Goal: Task Accomplishment & Management: Manage account settings

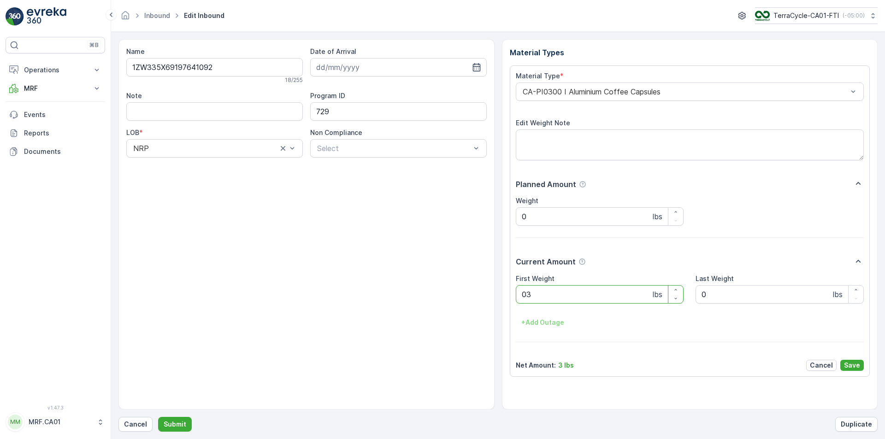
type Weight "035"
click at [158, 417] on button "Submit" at bounding box center [175, 424] width 34 height 15
type Weight "060"
click at [158, 417] on button "Submit" at bounding box center [175, 424] width 34 height 15
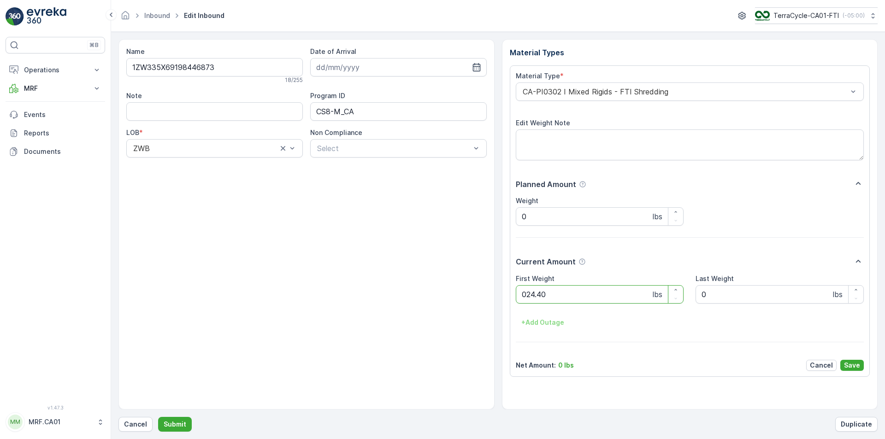
click at [158, 417] on button "Submit" at bounding box center [175, 424] width 34 height 15
type Weight "025"
click at [158, 417] on button "Submit" at bounding box center [175, 424] width 34 height 15
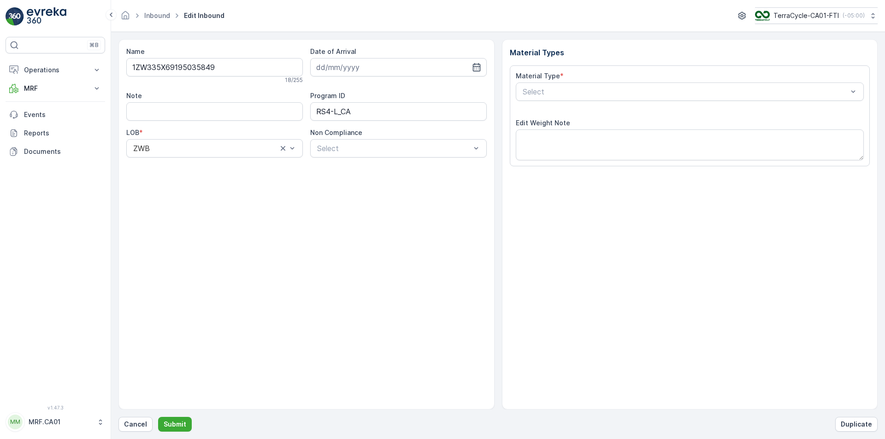
type input "[DATE]"
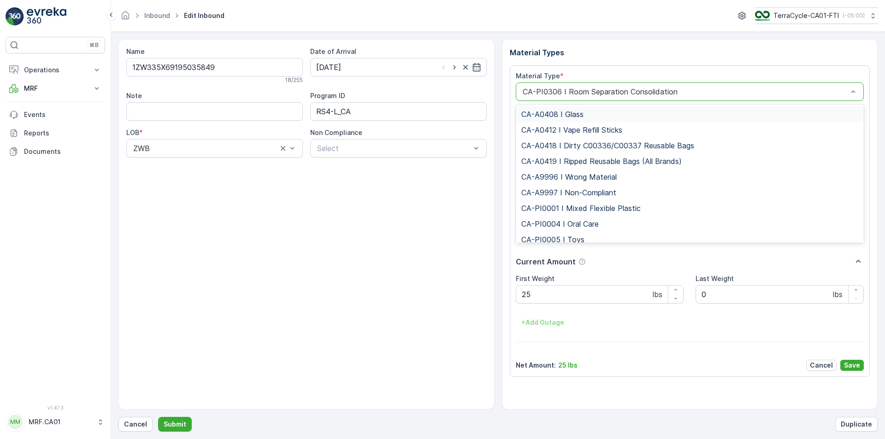
click at [671, 98] on div "CA-PI0306 I Room Separation Consolidation" at bounding box center [690, 92] width 349 height 18
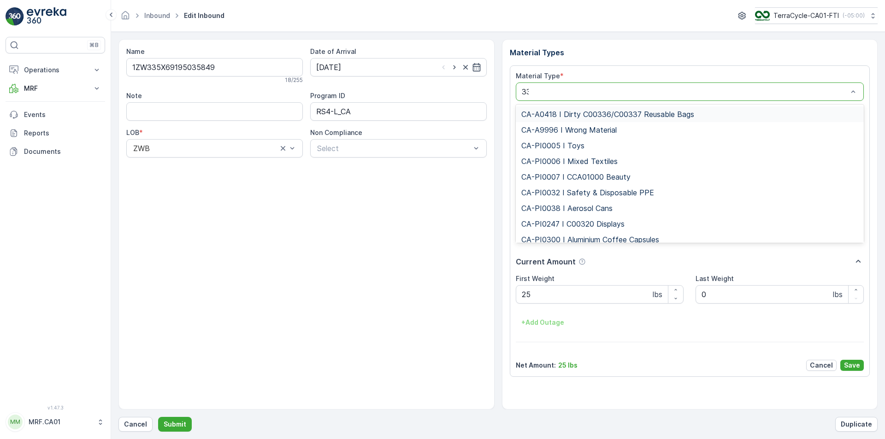
type input "333"
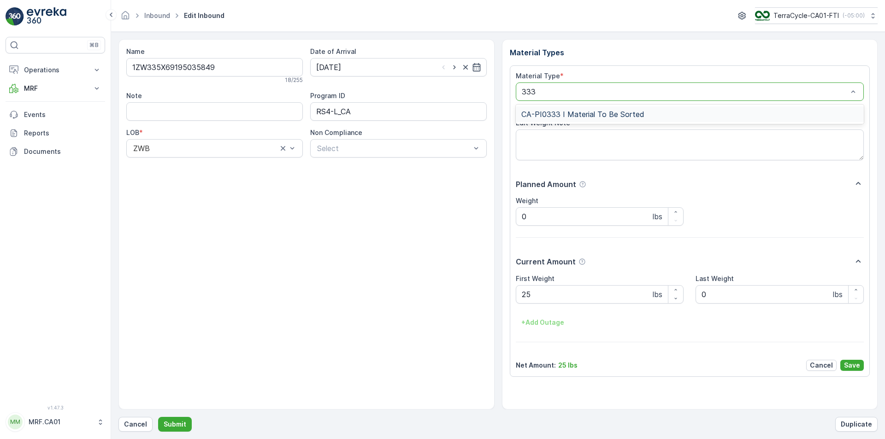
click at [665, 111] on div "CA-PI0333 I Material To Be Sorted" at bounding box center [689, 114] width 337 height 8
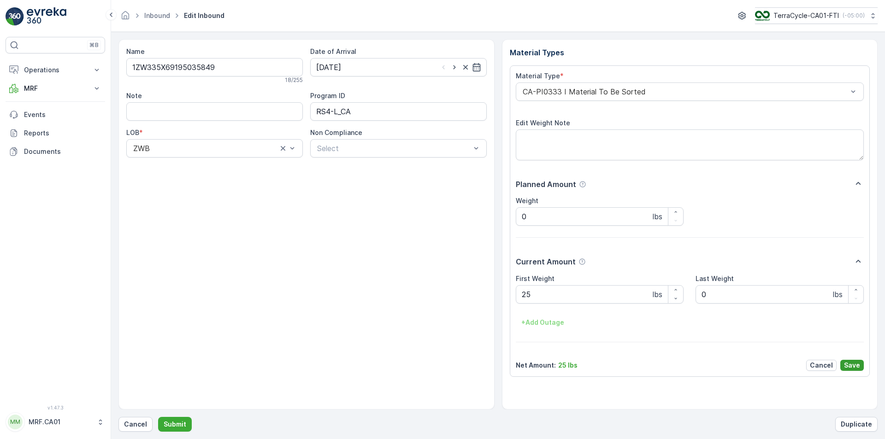
click at [860, 369] on button "Save" at bounding box center [852, 365] width 24 height 11
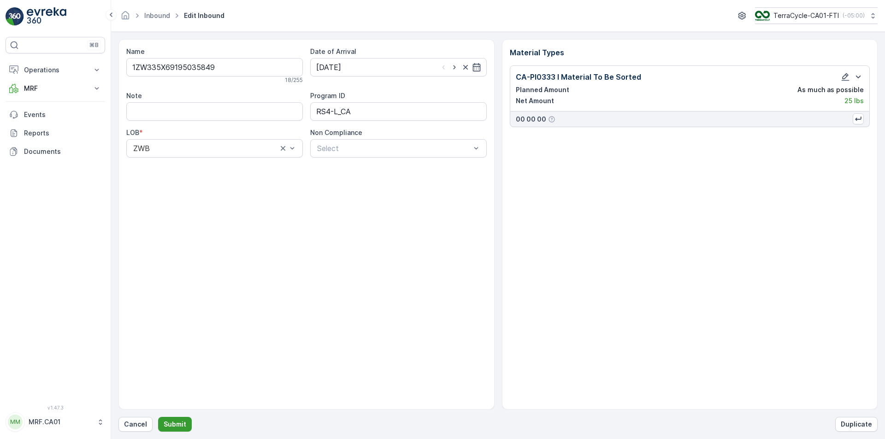
click at [185, 423] on button "Submit" at bounding box center [175, 424] width 34 height 15
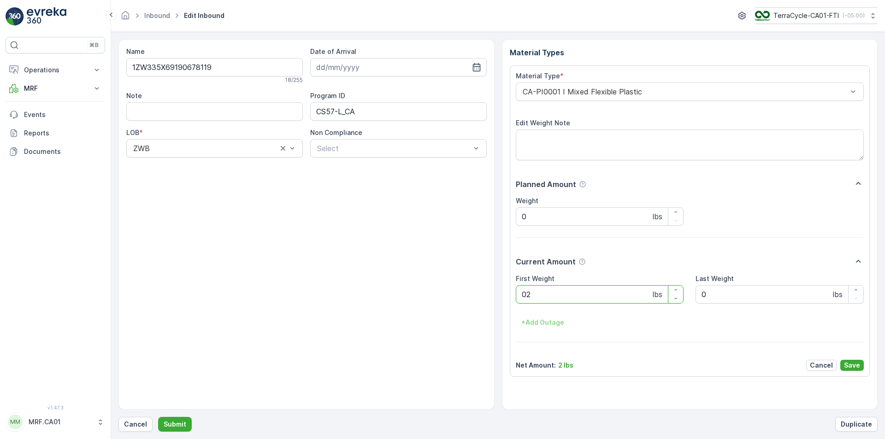
type Weight "022"
click at [158, 417] on button "Submit" at bounding box center [175, 424] width 34 height 15
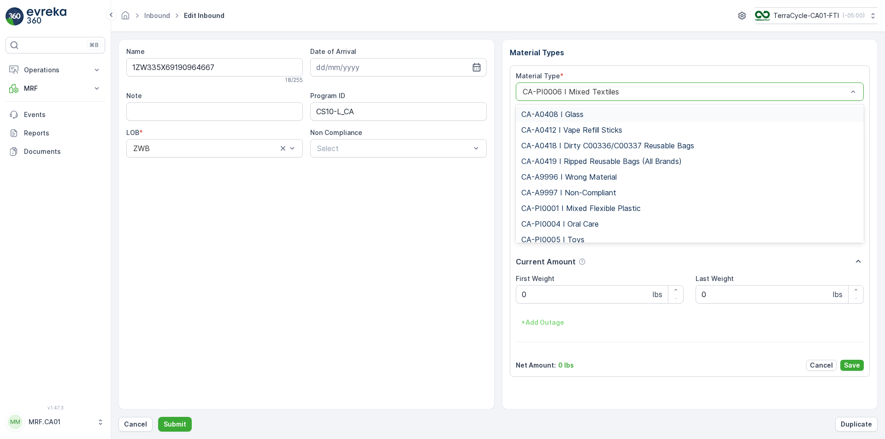
click at [571, 97] on div "CA-PI0006 I Mixed Textiles" at bounding box center [690, 92] width 349 height 18
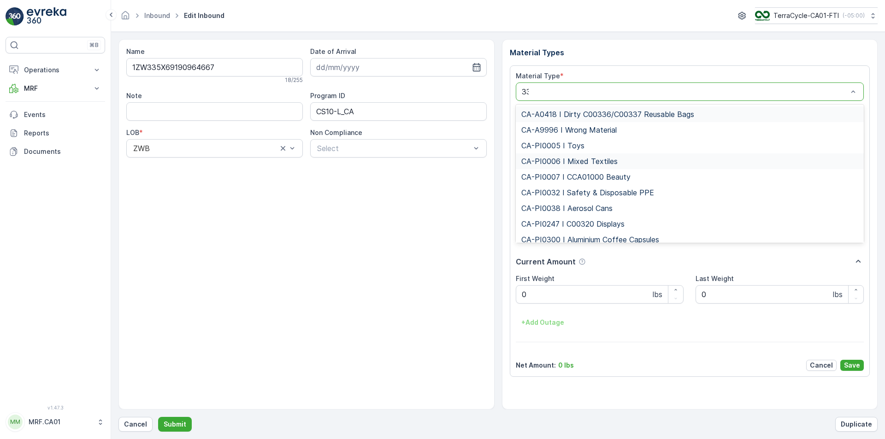
type input "333"
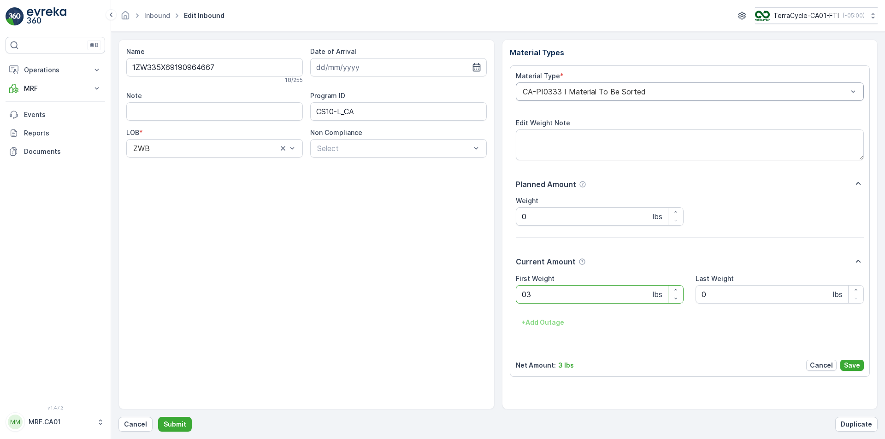
type Weight "038"
click at [158, 417] on button "Submit" at bounding box center [175, 424] width 34 height 15
type Weight "010"
click at [158, 417] on button "Submit" at bounding box center [175, 424] width 34 height 15
type Weight "037"
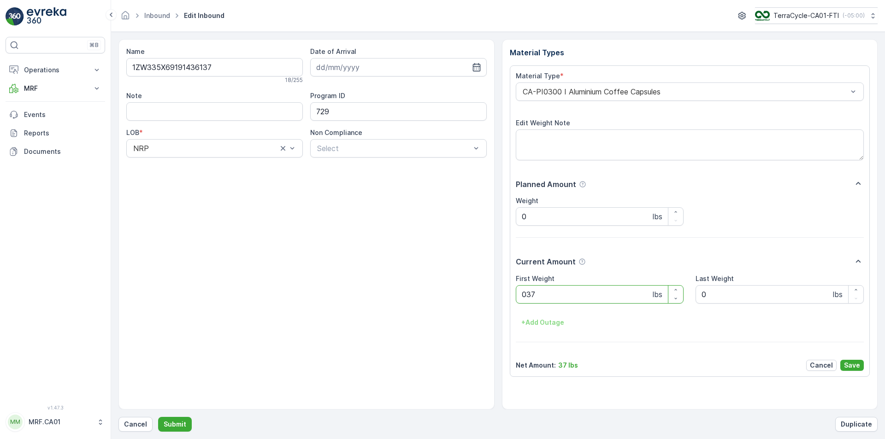
click at [158, 417] on button "Submit" at bounding box center [175, 424] width 34 height 15
type Weight "037"
click at [158, 417] on button "Submit" at bounding box center [175, 424] width 34 height 15
type Weight "033"
click at [158, 417] on button "Submit" at bounding box center [175, 424] width 34 height 15
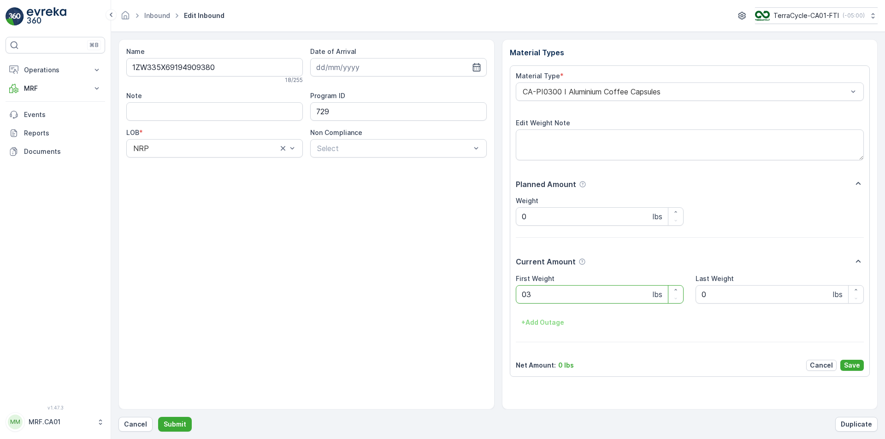
type Weight "033"
click at [158, 417] on button "Submit" at bounding box center [175, 424] width 34 height 15
type Weight "033"
click at [158, 417] on button "Submit" at bounding box center [175, 424] width 34 height 15
type Weight "033"
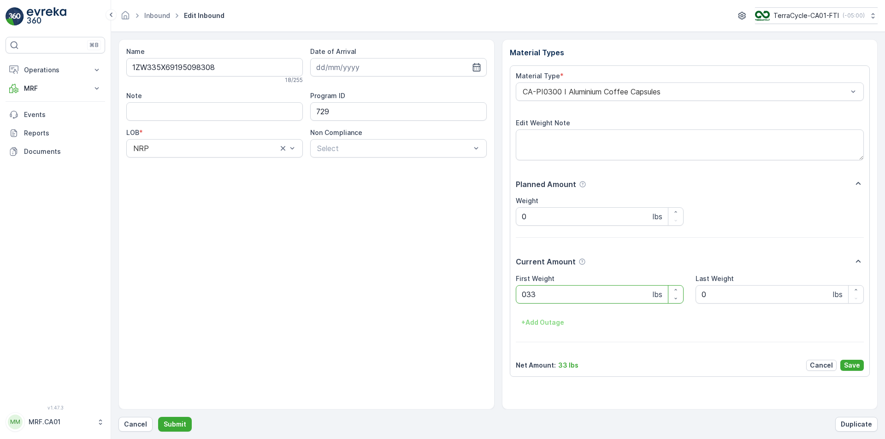
click at [158, 417] on button "Submit" at bounding box center [175, 424] width 34 height 15
type Weight "029"
click at [158, 417] on button "Submit" at bounding box center [175, 424] width 34 height 15
type Weight "034"
click at [158, 417] on button "Submit" at bounding box center [175, 424] width 34 height 15
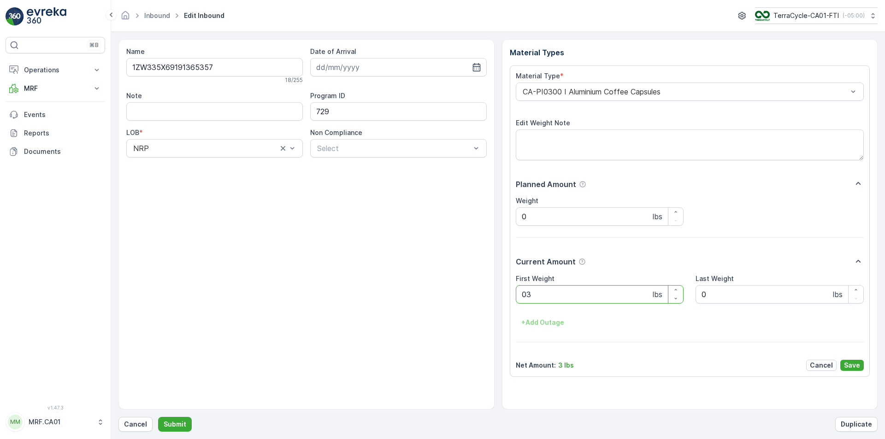
type Weight "038"
click at [158, 417] on button "Submit" at bounding box center [175, 424] width 34 height 15
type Weight "033"
click at [158, 417] on button "Submit" at bounding box center [175, 424] width 34 height 15
type Weight "026"
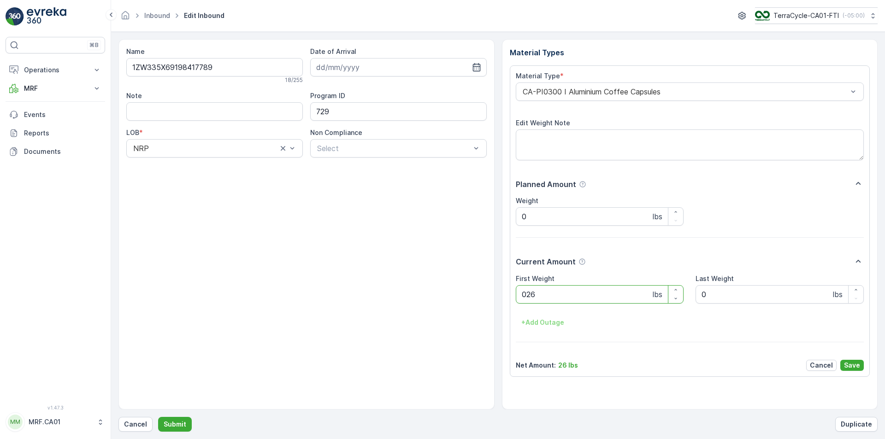
click at [158, 417] on button "Submit" at bounding box center [175, 424] width 34 height 15
type Weight "040"
click at [158, 417] on button "Submit" at bounding box center [175, 424] width 34 height 15
type Weight "036"
click at [158, 417] on button "Submit" at bounding box center [175, 424] width 34 height 15
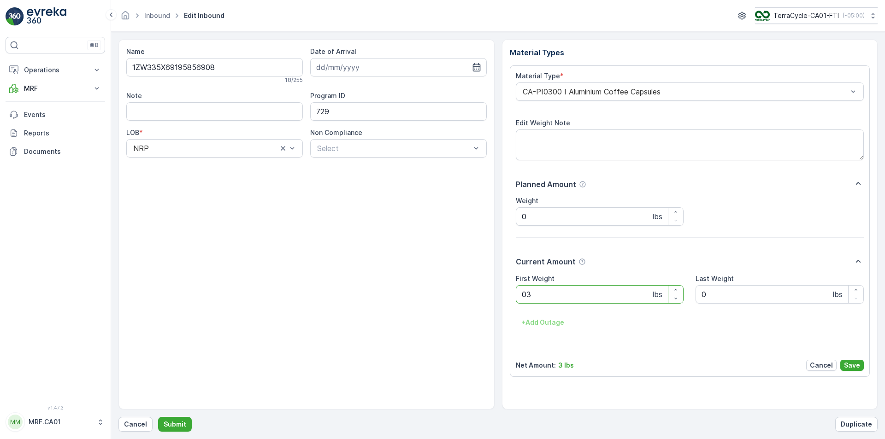
type Weight "032"
click at [158, 417] on button "Submit" at bounding box center [175, 424] width 34 height 15
type Weight "030"
click at [158, 417] on button "Submit" at bounding box center [175, 424] width 34 height 15
type Weight "040"
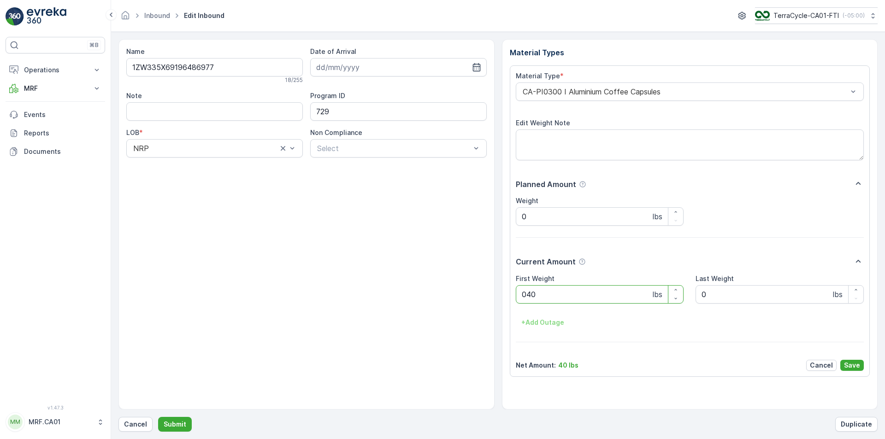
click at [158, 417] on button "Submit" at bounding box center [175, 424] width 34 height 15
type Weight "032"
click at [158, 417] on button "Submit" at bounding box center [175, 424] width 34 height 15
type Weight "035"
click at [158, 417] on button "Submit" at bounding box center [175, 424] width 34 height 15
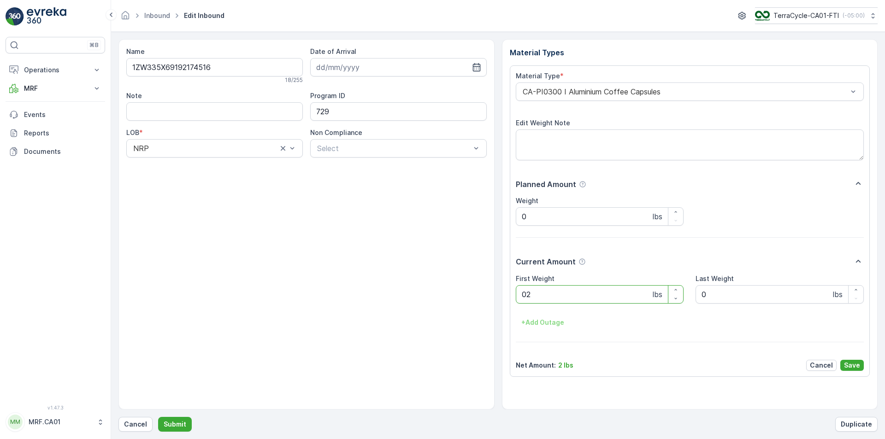
type Weight "028"
click at [158, 417] on button "Submit" at bounding box center [175, 424] width 34 height 15
type Weight "025"
click at [158, 417] on button "Submit" at bounding box center [175, 424] width 34 height 15
type Weight "034"
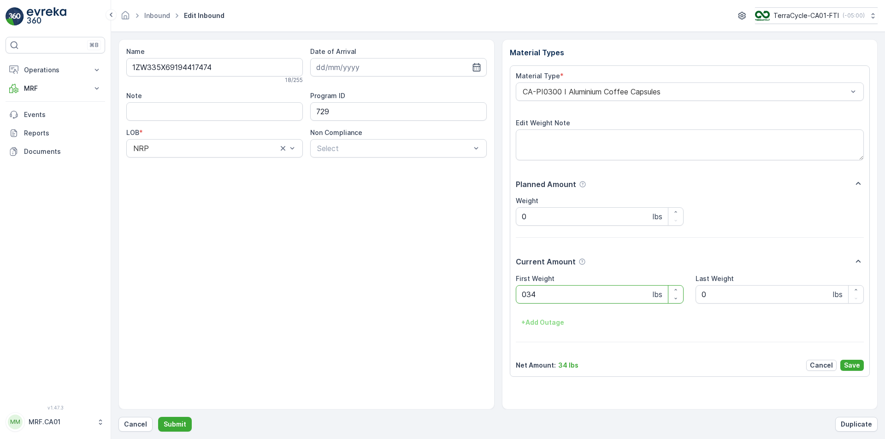
click at [158, 417] on button "Submit" at bounding box center [175, 424] width 34 height 15
type Weight "032"
click at [158, 417] on button "Submit" at bounding box center [175, 424] width 34 height 15
type Weight "024"
click at [158, 417] on button "Submit" at bounding box center [175, 424] width 34 height 15
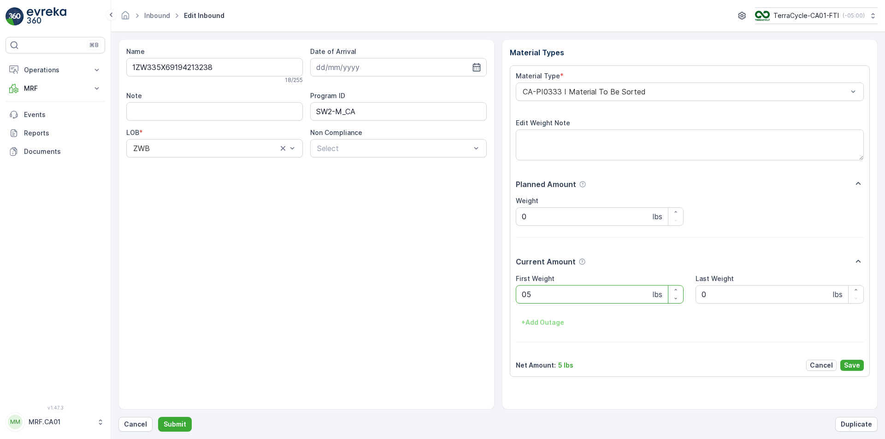
type Weight "050"
click at [158, 417] on button "Submit" at bounding box center [175, 424] width 34 height 15
type Weight "032"
click at [158, 417] on button "Submit" at bounding box center [175, 424] width 34 height 15
type Weight "033"
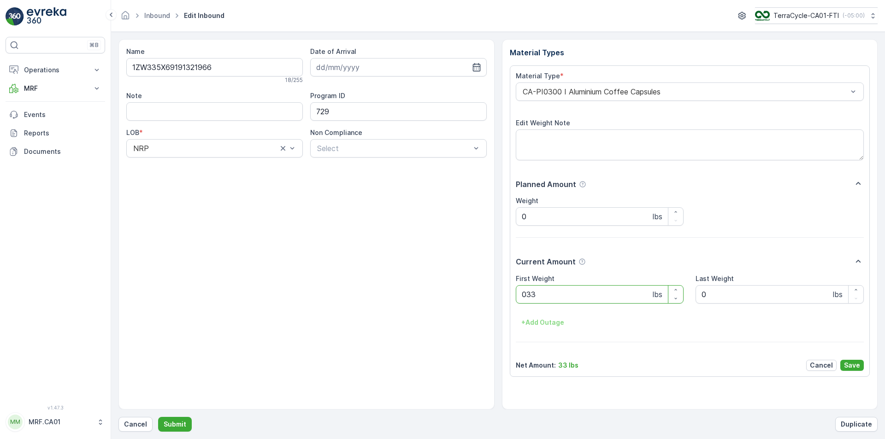
click at [158, 417] on button "Submit" at bounding box center [175, 424] width 34 height 15
type Weight "030"
click at [158, 417] on button "Submit" at bounding box center [175, 424] width 34 height 15
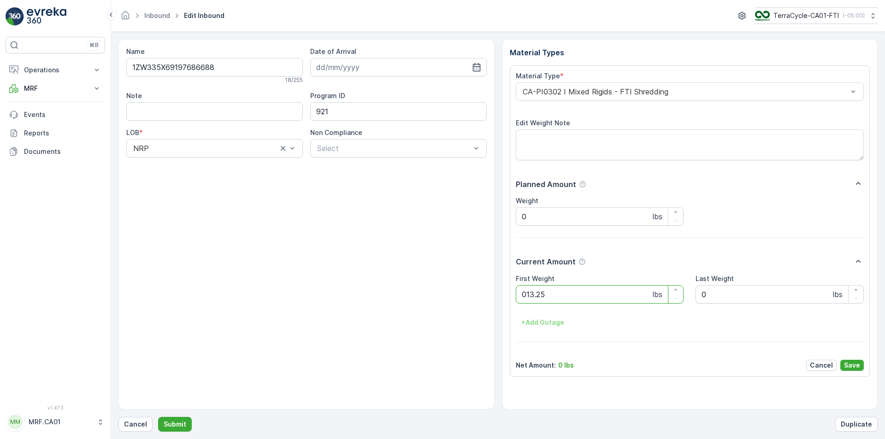
click at [158, 417] on button "Submit" at bounding box center [175, 424] width 34 height 15
type Weight "035"
click at [158, 417] on button "Submit" at bounding box center [175, 424] width 34 height 15
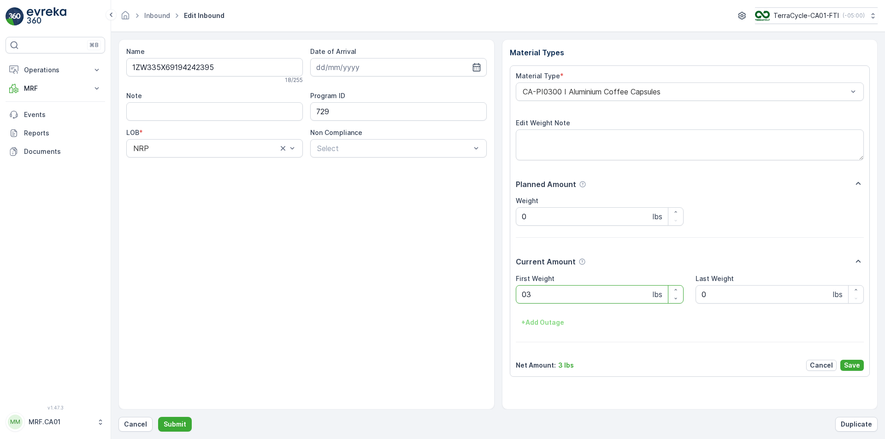
type Weight "032"
click at [158, 417] on button "Submit" at bounding box center [175, 424] width 34 height 15
type Weight "032"
click at [158, 417] on button "Submit" at bounding box center [175, 424] width 34 height 15
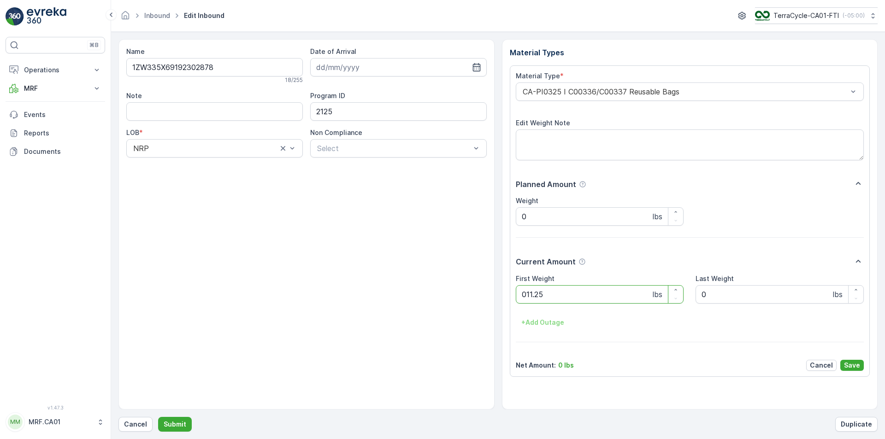
click at [158, 417] on button "Submit" at bounding box center [175, 424] width 34 height 15
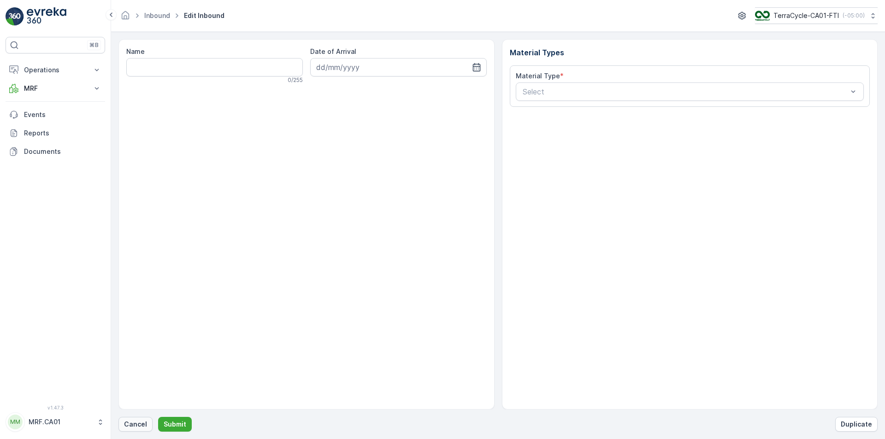
click at [129, 421] on p "Cancel" at bounding box center [135, 424] width 23 height 9
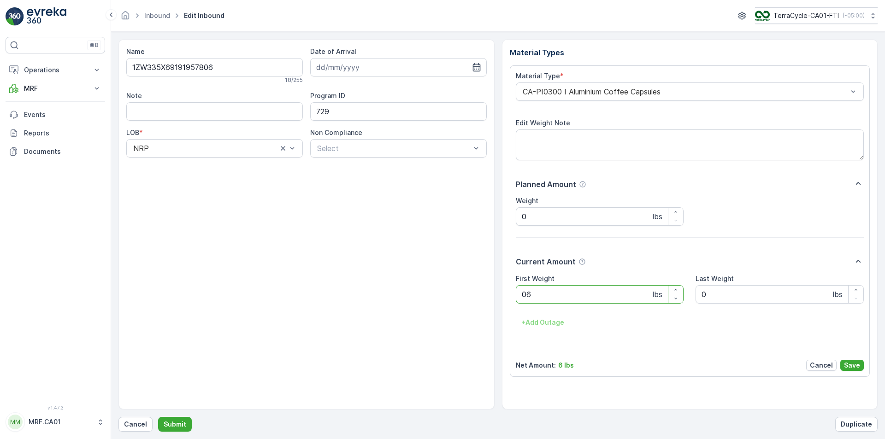
type Weight "063"
click at [158, 417] on button "Submit" at bounding box center [175, 424] width 34 height 15
type Weight "032"
click at [158, 417] on button "Submit" at bounding box center [175, 424] width 34 height 15
type Weight "035"
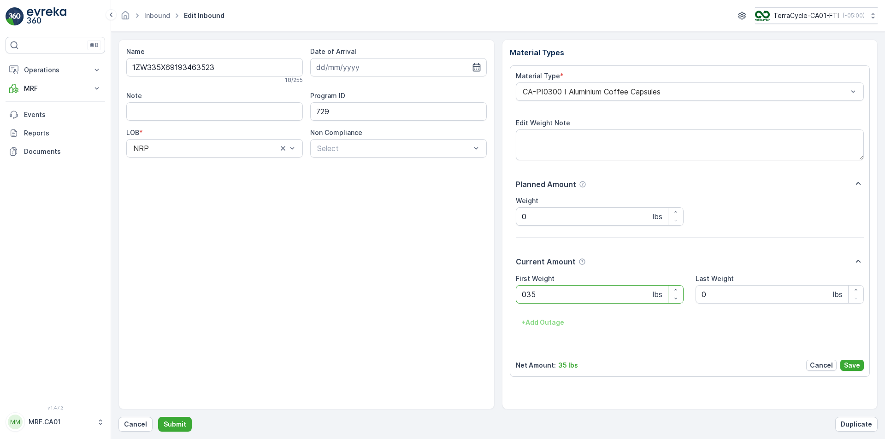
click at [158, 417] on button "Submit" at bounding box center [175, 424] width 34 height 15
type Weight "035"
click at [158, 417] on button "Submit" at bounding box center [175, 424] width 34 height 15
type Weight "036"
click at [158, 417] on button "Submit" at bounding box center [175, 424] width 34 height 15
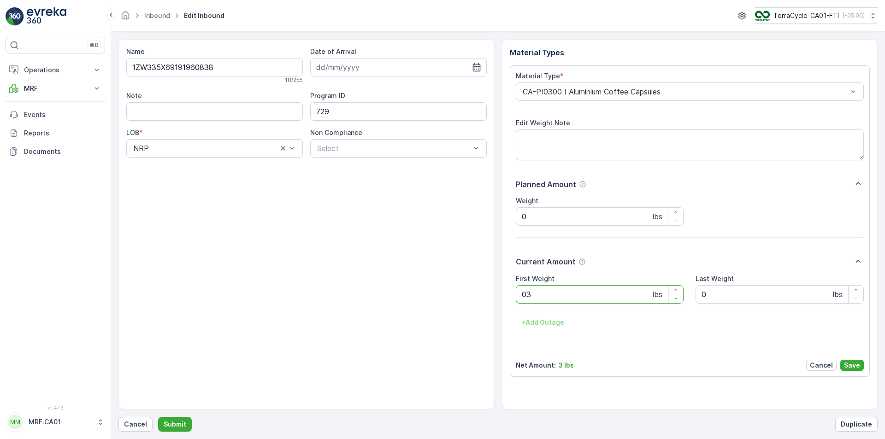
type Weight "035"
click at [158, 417] on button "Submit" at bounding box center [175, 424] width 34 height 15
type Weight "035"
click at [158, 417] on button "Submit" at bounding box center [175, 424] width 34 height 15
type Weight "036"
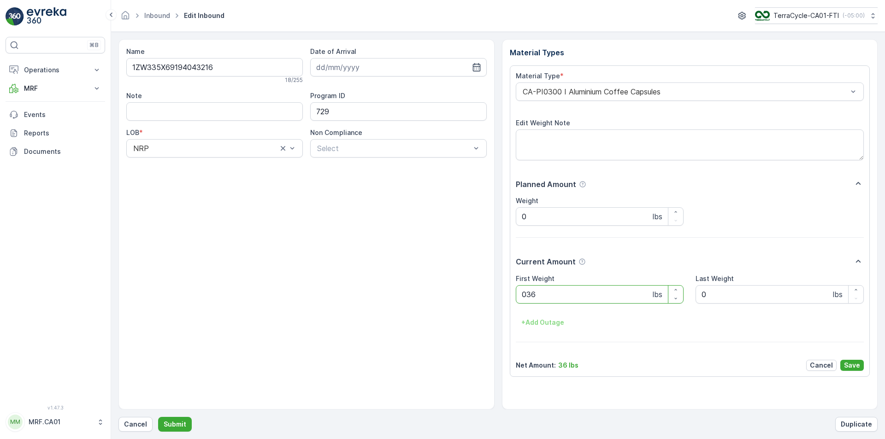
click at [158, 417] on button "Submit" at bounding box center [175, 424] width 34 height 15
type Weight "032"
click at [158, 417] on button "Submit" at bounding box center [175, 424] width 34 height 15
type Weight "030"
click at [158, 417] on button "Submit" at bounding box center [175, 424] width 34 height 15
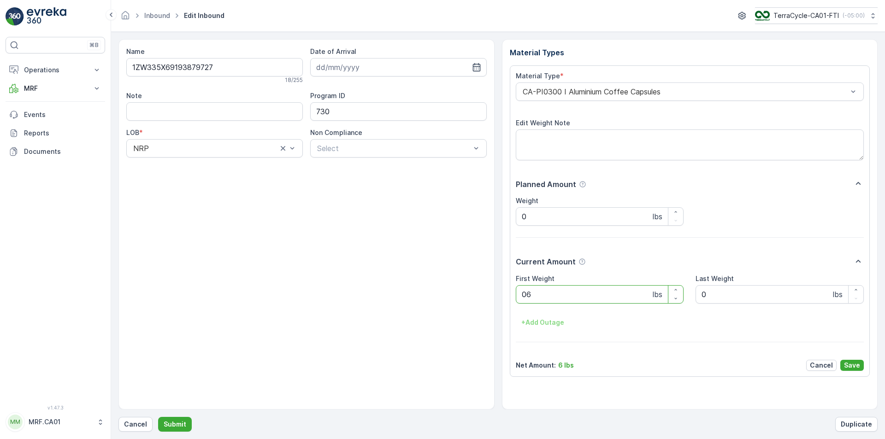
type Weight "065"
click at [158, 417] on button "Submit" at bounding box center [175, 424] width 34 height 15
type Weight "034"
click at [158, 417] on button "Submit" at bounding box center [175, 424] width 34 height 15
type Weight "023"
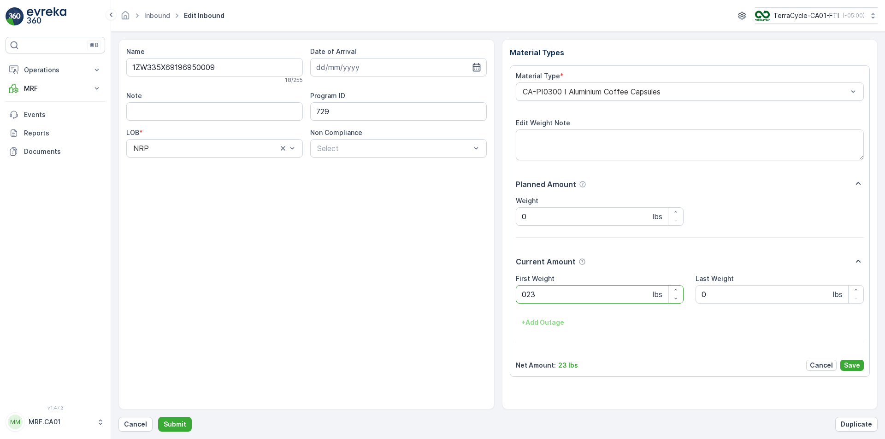
click at [158, 417] on button "Submit" at bounding box center [175, 424] width 34 height 15
type Weight "033"
click at [158, 417] on button "Submit" at bounding box center [175, 424] width 34 height 15
type Weight "029"
click at [158, 417] on button "Submit" at bounding box center [175, 424] width 34 height 15
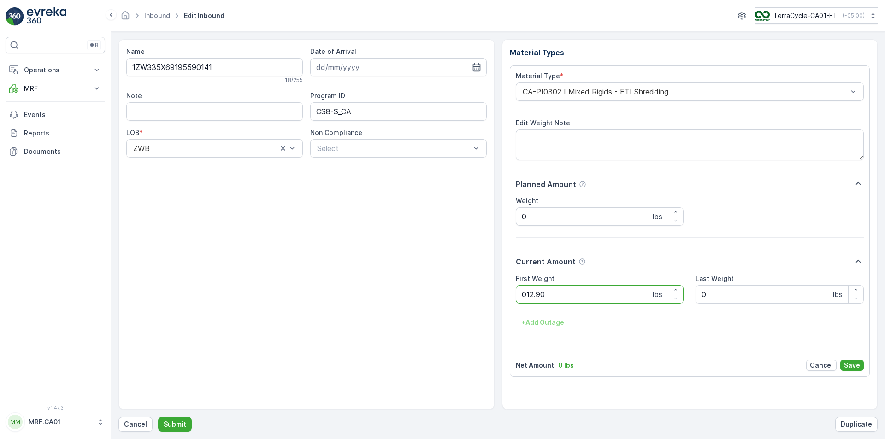
click at [158, 417] on button "Submit" at bounding box center [175, 424] width 34 height 15
type Weight "034"
click at [158, 417] on button "Submit" at bounding box center [175, 424] width 34 height 15
type Weight "028"
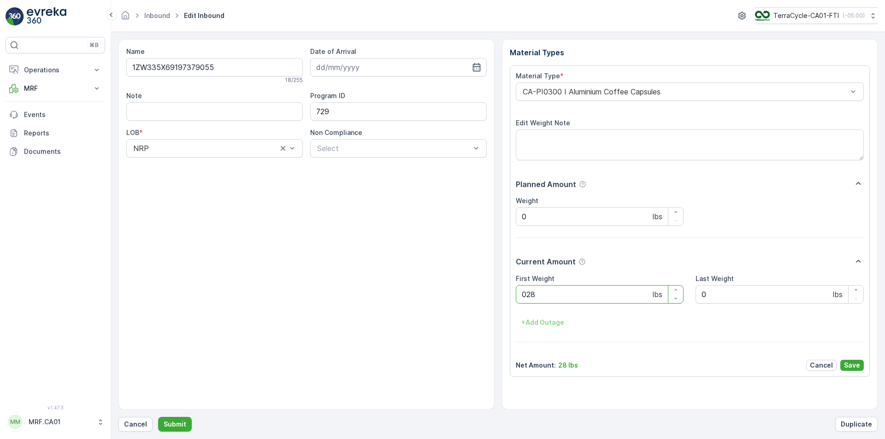
click at [158, 417] on button "Submit" at bounding box center [175, 424] width 34 height 15
click at [609, 92] on div at bounding box center [685, 92] width 327 height 8
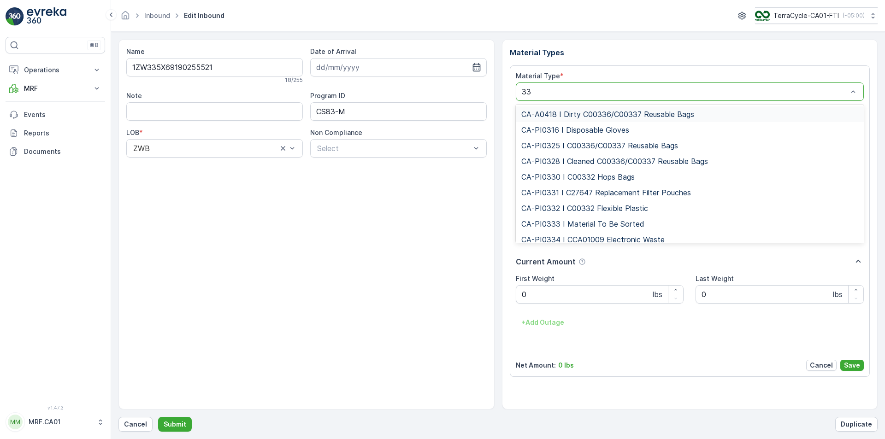
type input "333"
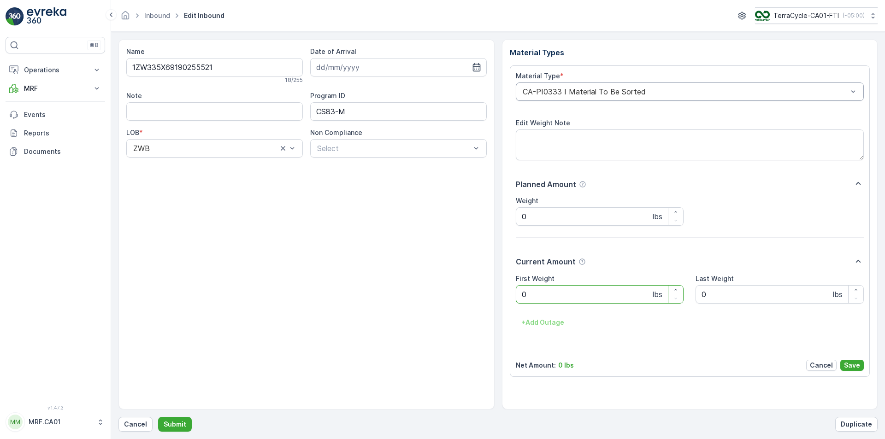
type Weight "07"
click at [158, 417] on button "Submit" at bounding box center [175, 424] width 34 height 15
type Weight "032"
click at [158, 417] on button "Submit" at bounding box center [175, 424] width 34 height 15
type Weight "035"
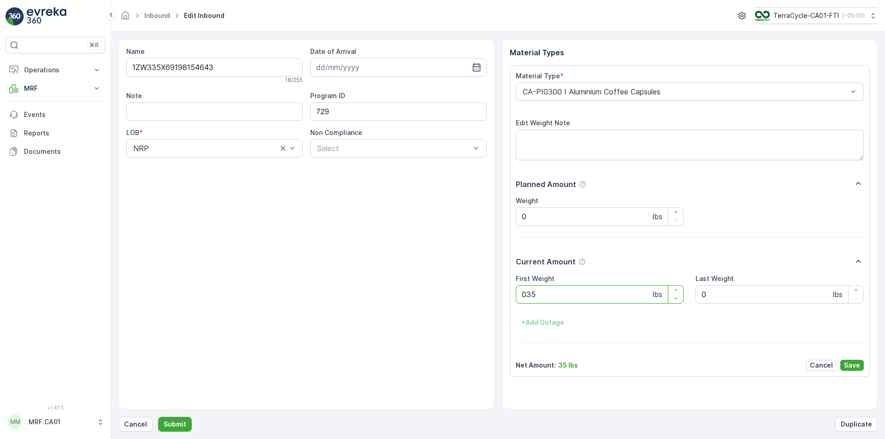
click at [158, 417] on button "Submit" at bounding box center [175, 424] width 34 height 15
type Weight "029"
click at [158, 417] on button "Submit" at bounding box center [175, 424] width 34 height 15
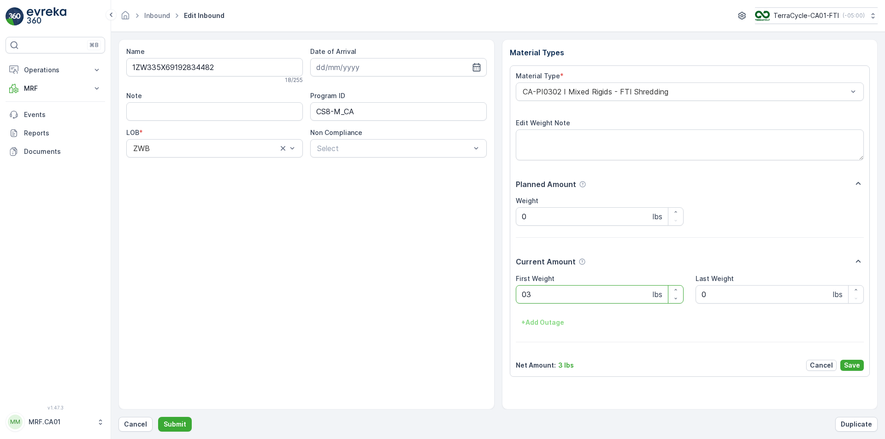
type Weight "031"
click at [158, 417] on button "Submit" at bounding box center [175, 424] width 34 height 15
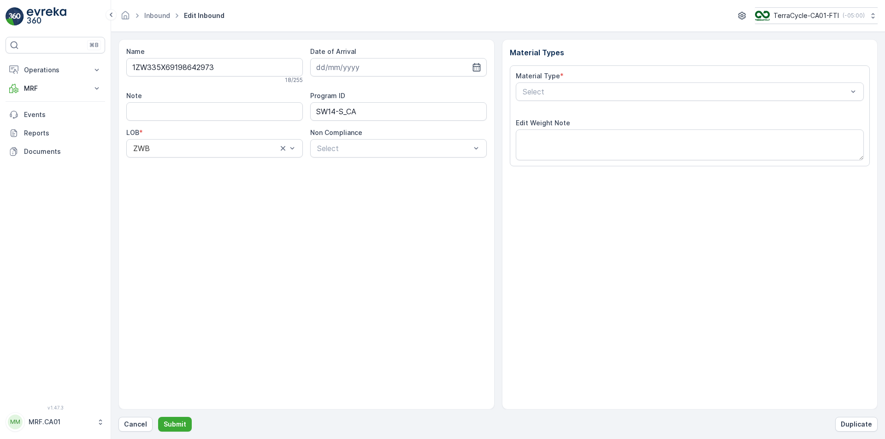
type input "[DATE]"
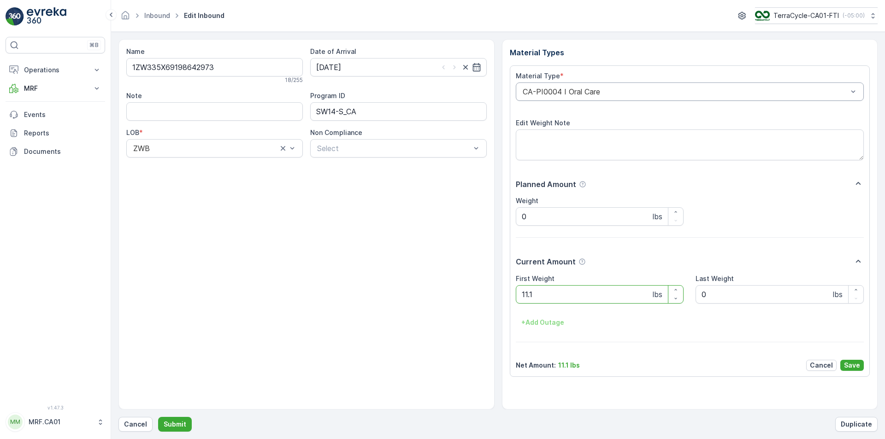
click at [609, 92] on div at bounding box center [685, 92] width 327 height 8
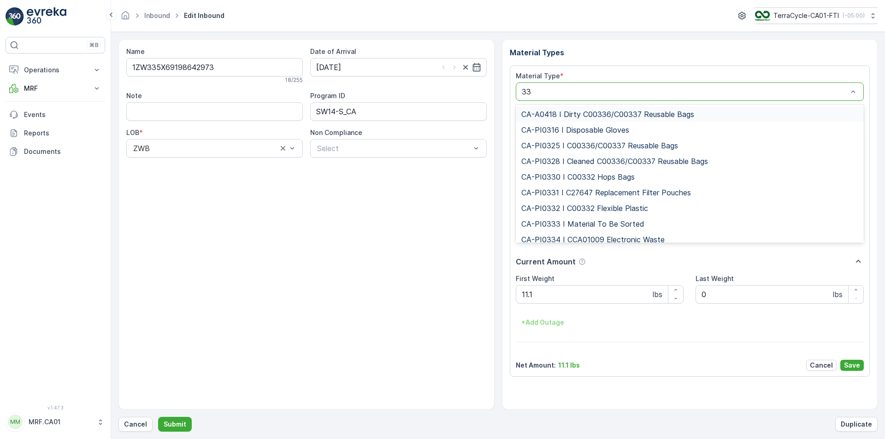
type input "333"
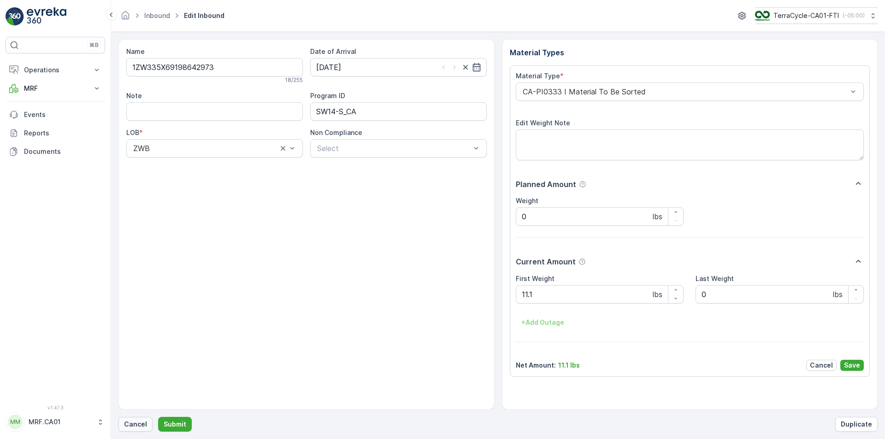
click at [132, 424] on p "Cancel" at bounding box center [135, 424] width 23 height 9
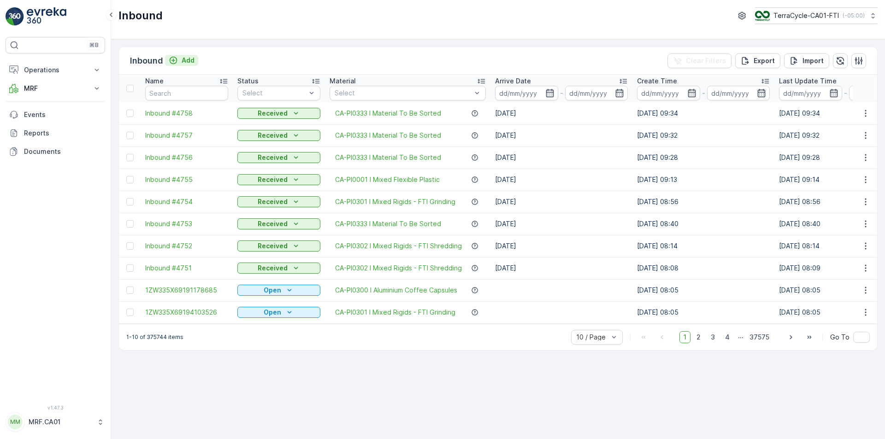
click at [193, 65] on button "Add" at bounding box center [181, 60] width 33 height 11
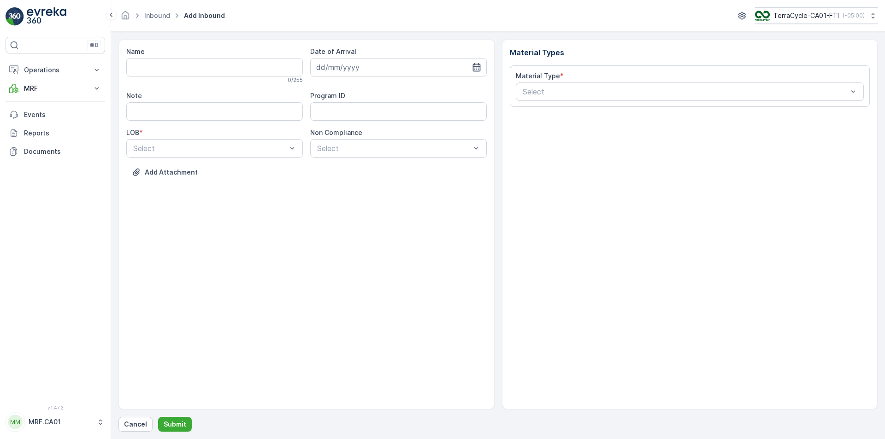
click at [477, 67] on icon "button" at bounding box center [476, 67] width 9 height 9
click at [360, 160] on div "12" at bounding box center [359, 162] width 15 height 15
type input "[DATE]"
click at [239, 141] on div "Select" at bounding box center [214, 148] width 177 height 18
click at [235, 183] on div "ZWB" at bounding box center [214, 187] width 165 height 8
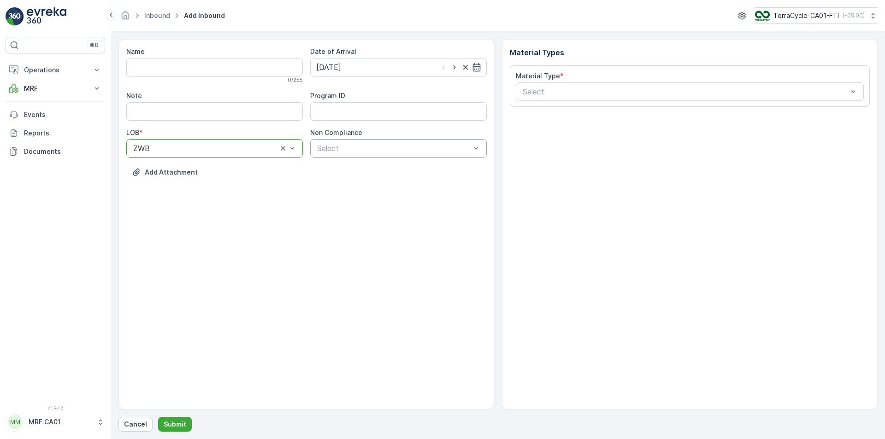
click at [341, 149] on div at bounding box center [393, 148] width 155 height 8
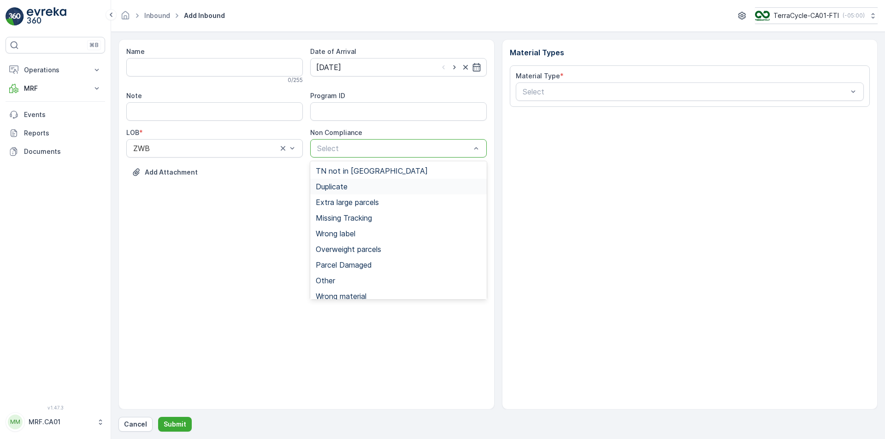
click at [353, 189] on div "Duplicate" at bounding box center [398, 187] width 165 height 8
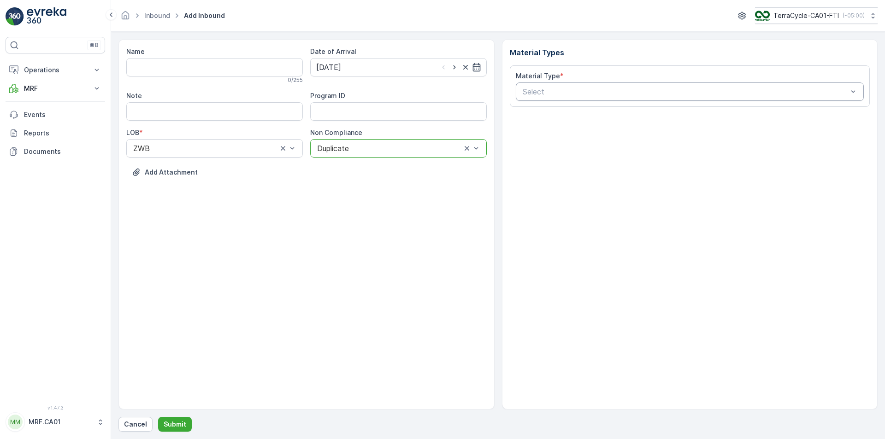
click at [558, 91] on div at bounding box center [685, 92] width 327 height 8
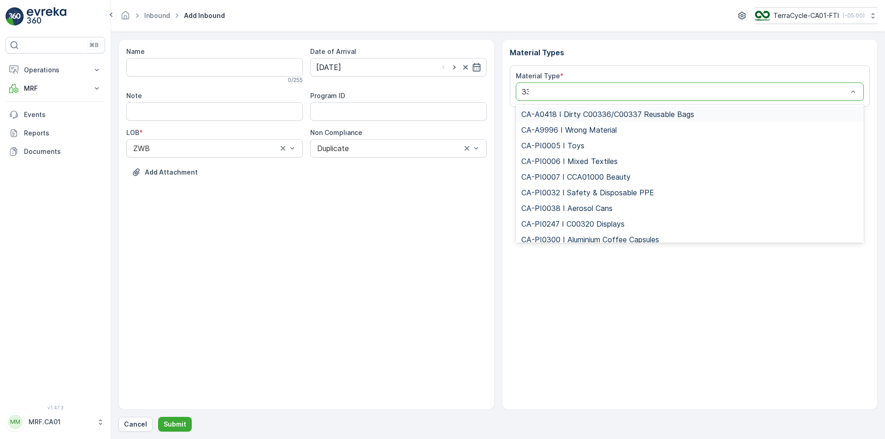
type input "333"
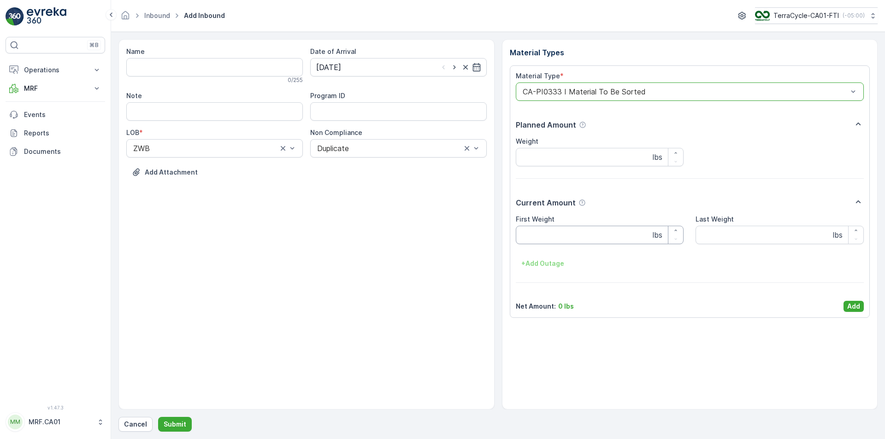
click at [571, 241] on Weight "First Weight" at bounding box center [600, 235] width 168 height 18
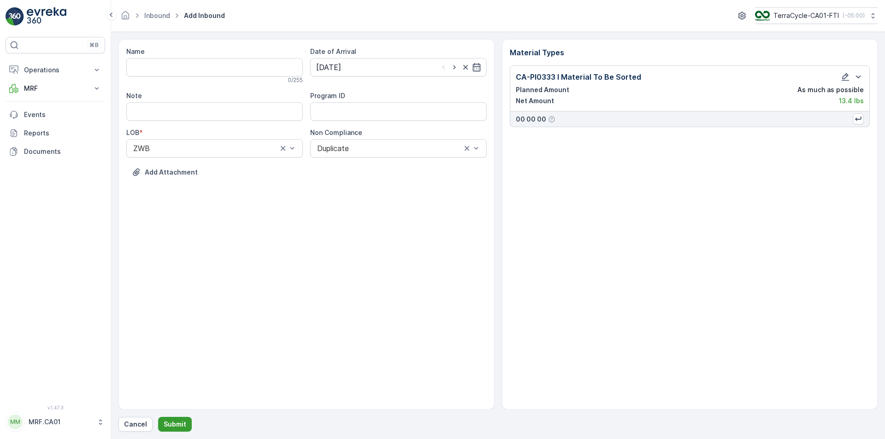
click at [176, 419] on button "Submit" at bounding box center [175, 424] width 34 height 15
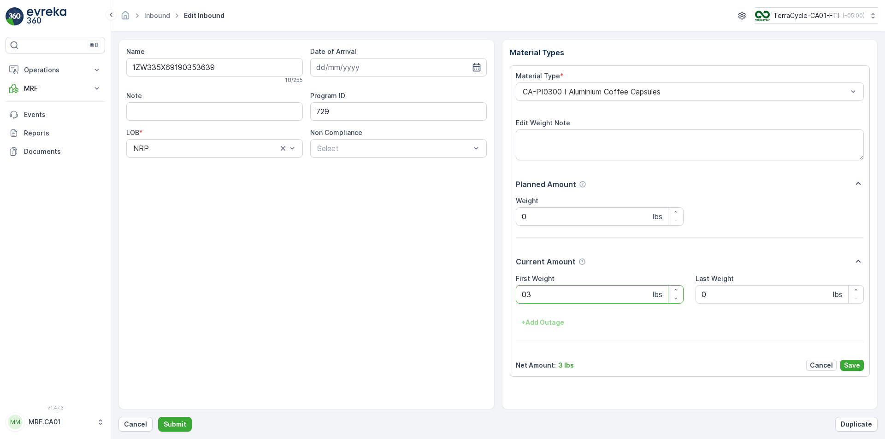
type Weight "030"
click at [158, 417] on button "Submit" at bounding box center [175, 424] width 34 height 15
type Weight "032"
click at [158, 417] on button "Submit" at bounding box center [175, 424] width 34 height 15
type Weight "031"
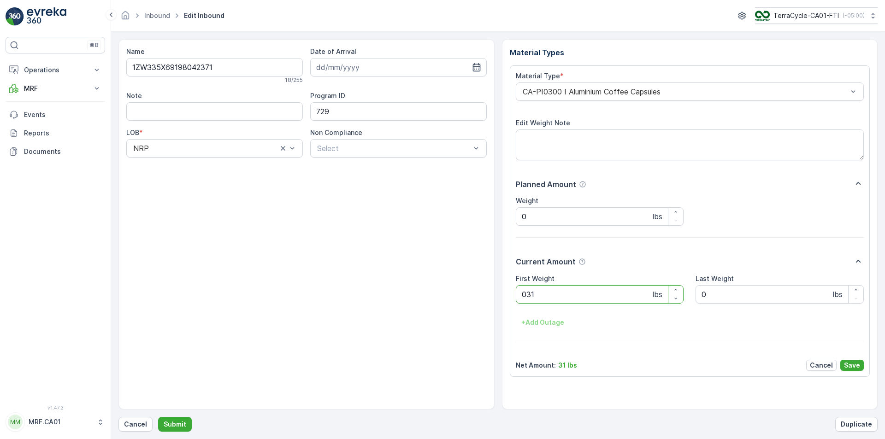
click at [158, 417] on button "Submit" at bounding box center [175, 424] width 34 height 15
type Weight "028"
click at [158, 417] on button "Submit" at bounding box center [175, 424] width 34 height 15
type Weight "027"
click at [158, 417] on button "Submit" at bounding box center [175, 424] width 34 height 15
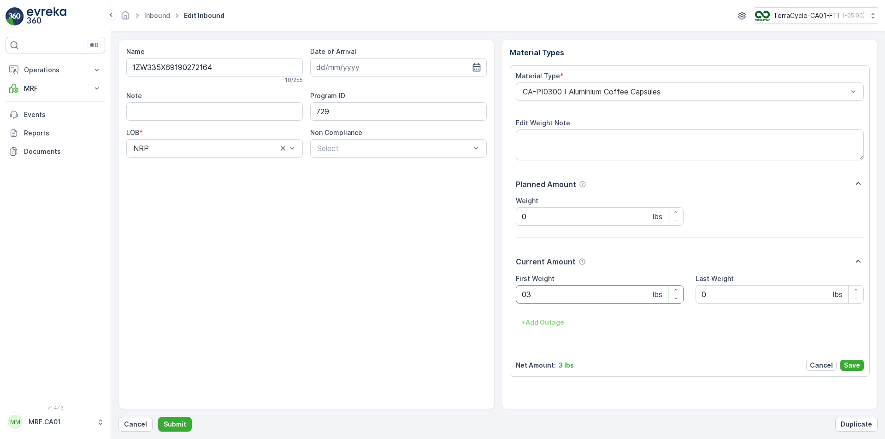
type Weight "034"
click at [158, 417] on button "Submit" at bounding box center [175, 424] width 34 height 15
type Weight "030"
click at [158, 417] on button "Submit" at bounding box center [175, 424] width 34 height 15
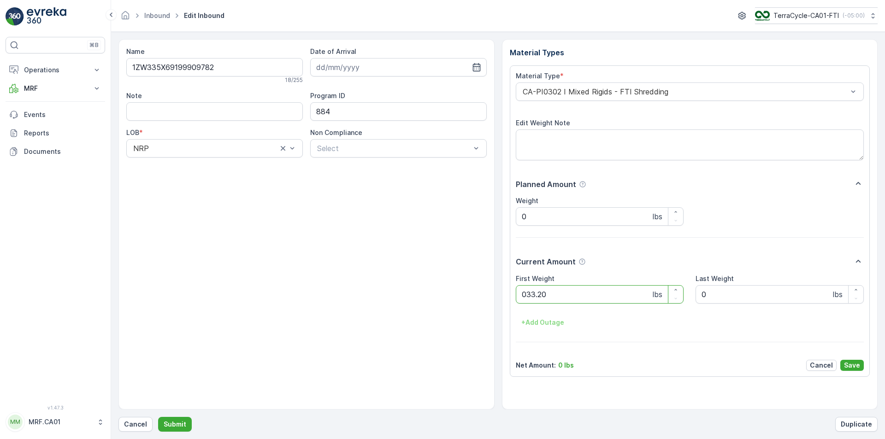
click at [158, 417] on button "Submit" at bounding box center [175, 424] width 34 height 15
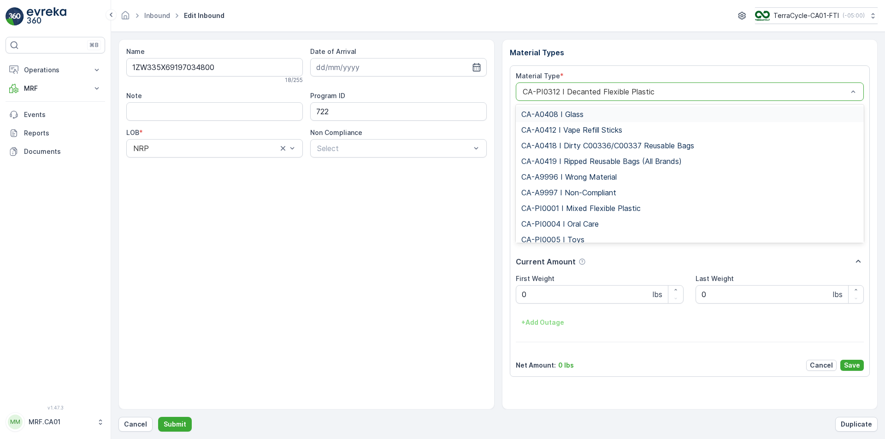
click at [608, 93] on div at bounding box center [685, 92] width 327 height 8
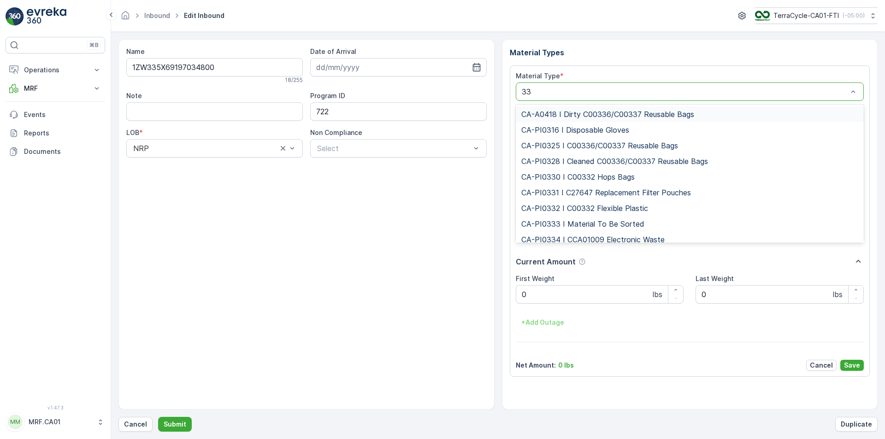
type input "333"
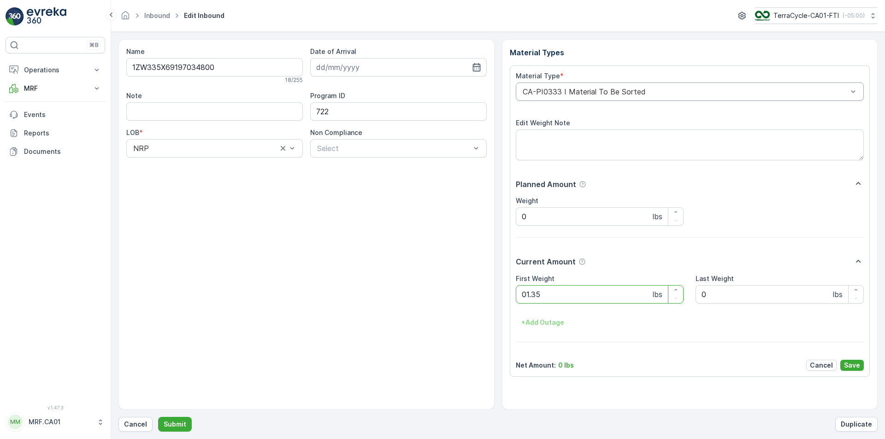
click at [158, 417] on button "Submit" at bounding box center [175, 424] width 34 height 15
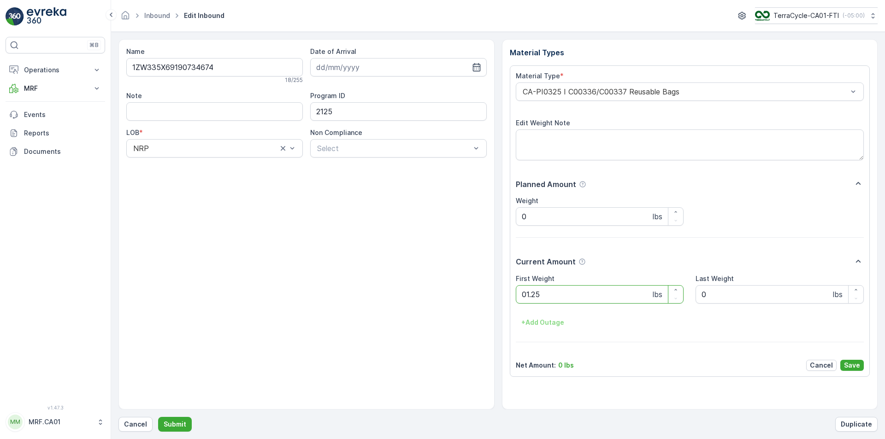
click at [158, 417] on button "Submit" at bounding box center [175, 424] width 34 height 15
click at [608, 93] on div at bounding box center [685, 92] width 327 height 8
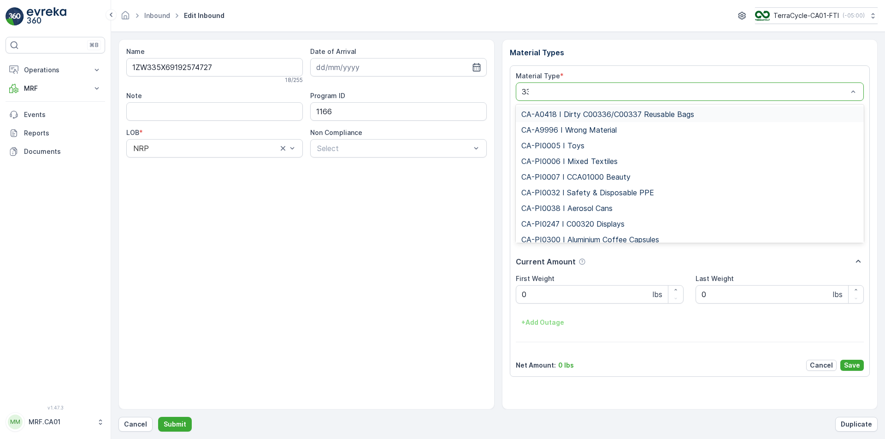
type input "333"
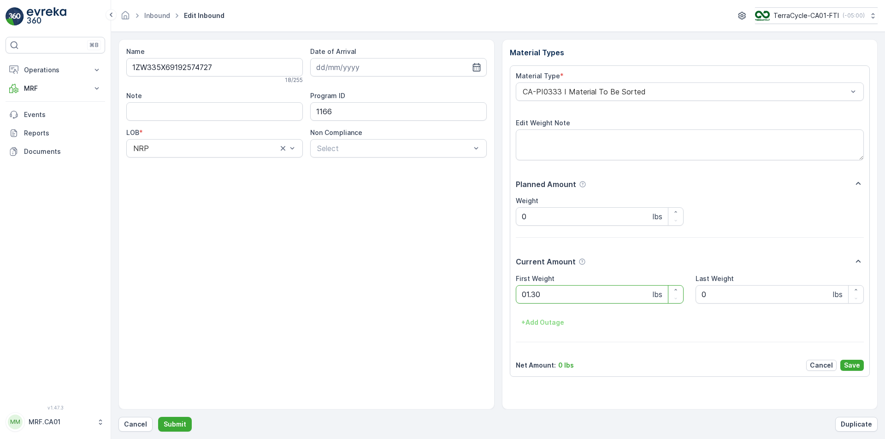
click at [158, 417] on button "Submit" at bounding box center [175, 424] width 34 height 15
click at [609, 93] on div at bounding box center [685, 92] width 327 height 8
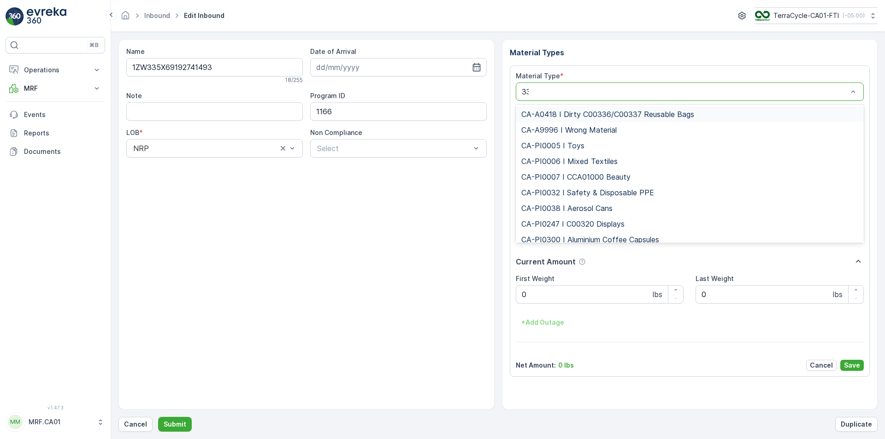
type input "333"
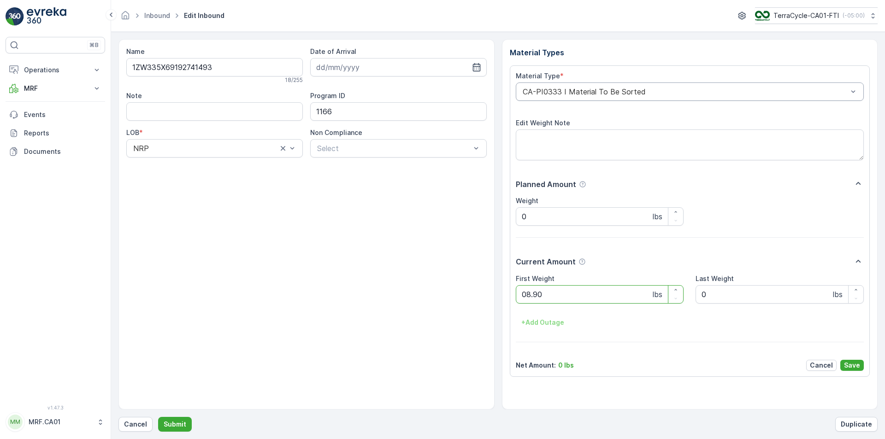
click at [158, 417] on button "Submit" at bounding box center [175, 424] width 34 height 15
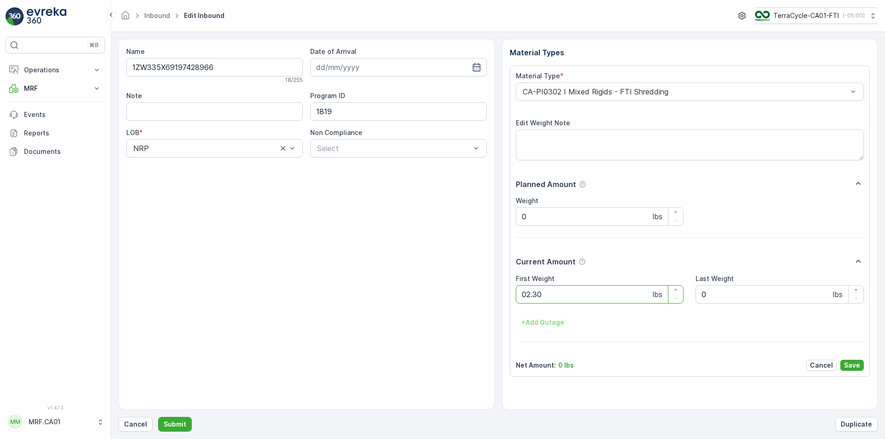
click at [158, 417] on button "Submit" at bounding box center [175, 424] width 34 height 15
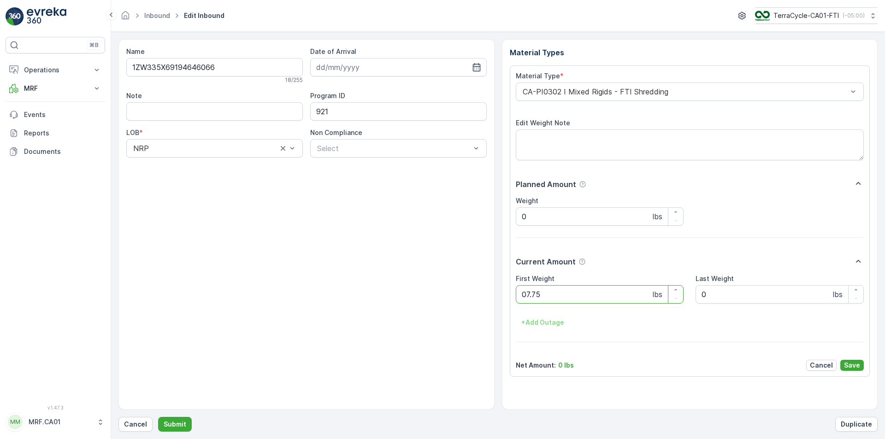
click at [158, 417] on button "Submit" at bounding box center [175, 424] width 34 height 15
click at [612, 93] on div at bounding box center [685, 92] width 327 height 8
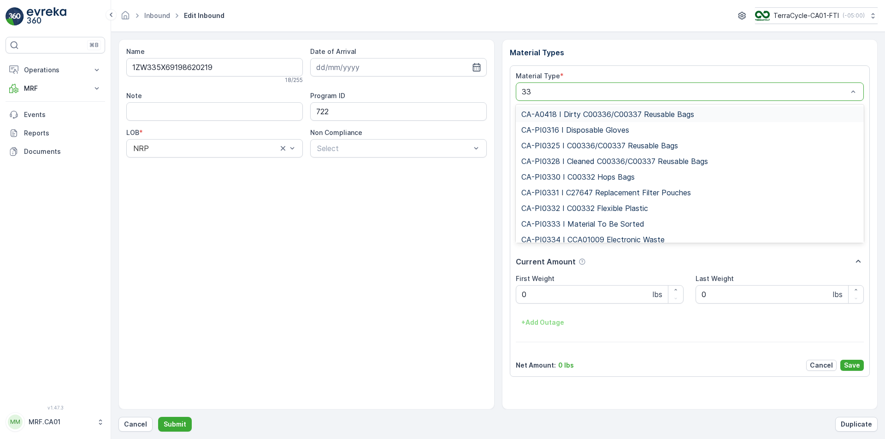
type input "333"
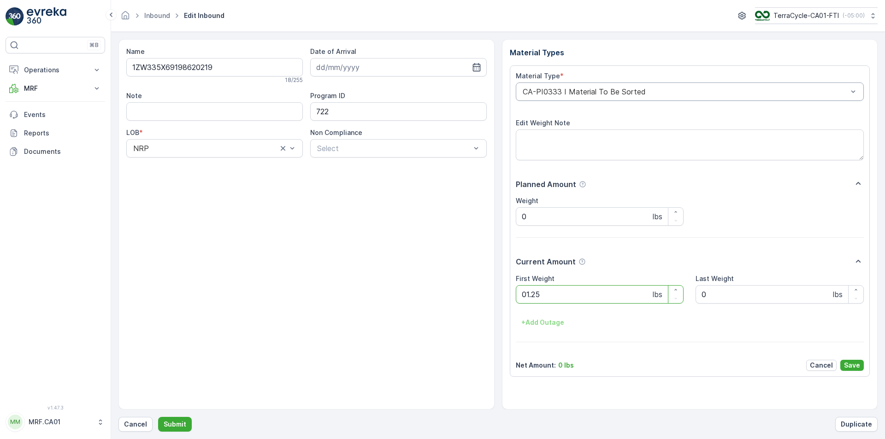
click at [158, 417] on button "Submit" at bounding box center [175, 424] width 34 height 15
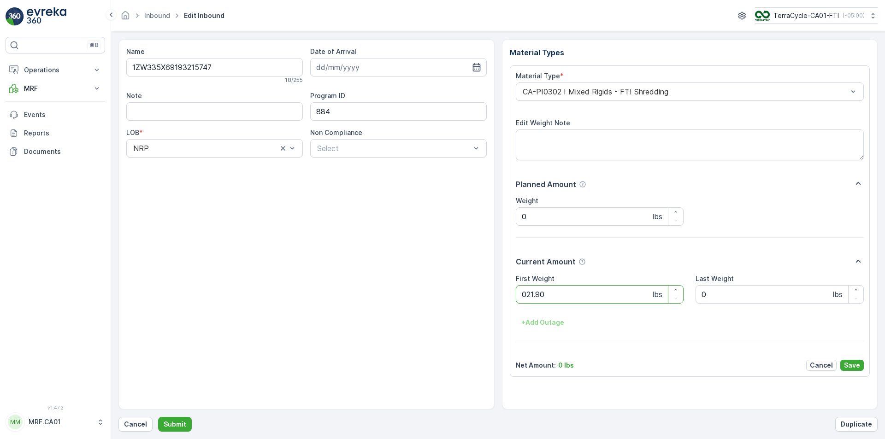
click at [158, 417] on button "Submit" at bounding box center [175, 424] width 34 height 15
click at [614, 94] on div at bounding box center [685, 92] width 327 height 8
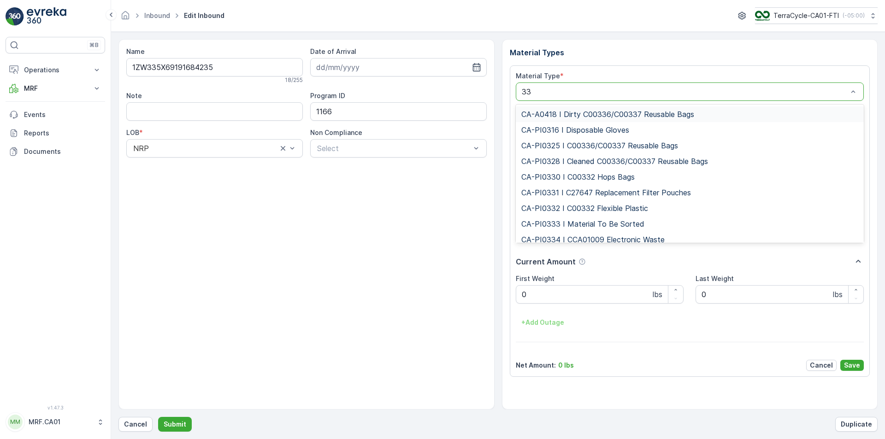
type input "333"
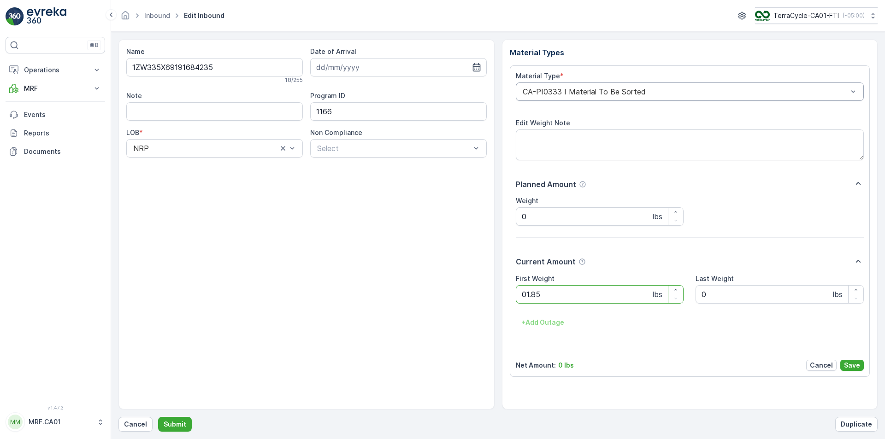
click at [158, 417] on button "Submit" at bounding box center [175, 424] width 34 height 15
click at [614, 95] on div at bounding box center [685, 92] width 327 height 8
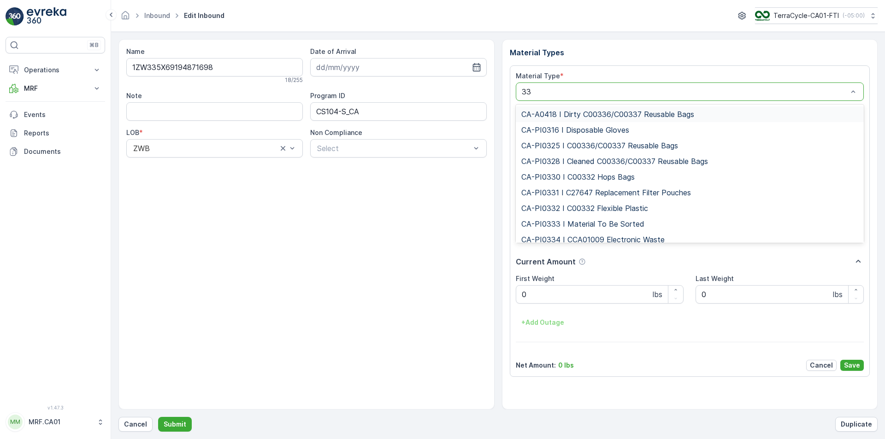
type input "333"
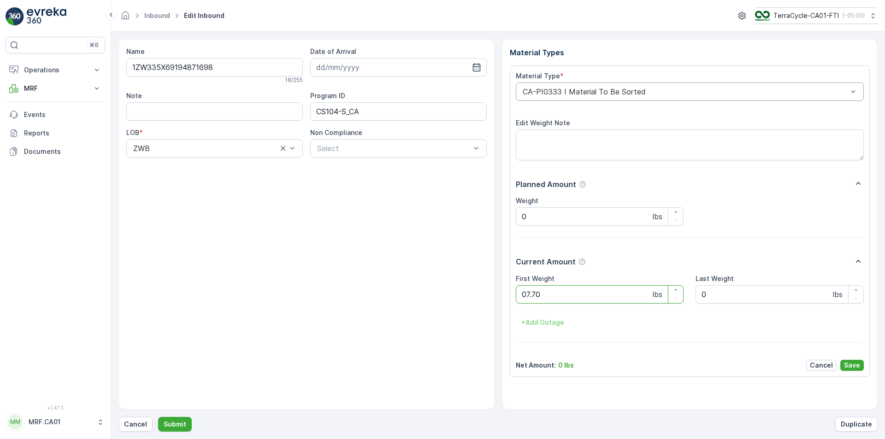
click at [158, 417] on button "Submit" at bounding box center [175, 424] width 34 height 15
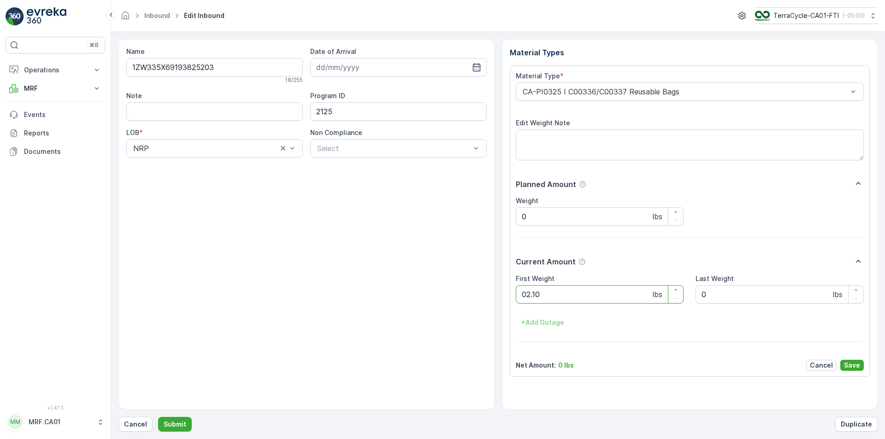
click at [158, 417] on button "Submit" at bounding box center [175, 424] width 34 height 15
type Weight "027"
click at [158, 417] on button "Submit" at bounding box center [175, 424] width 34 height 15
click at [614, 95] on div at bounding box center [685, 92] width 327 height 8
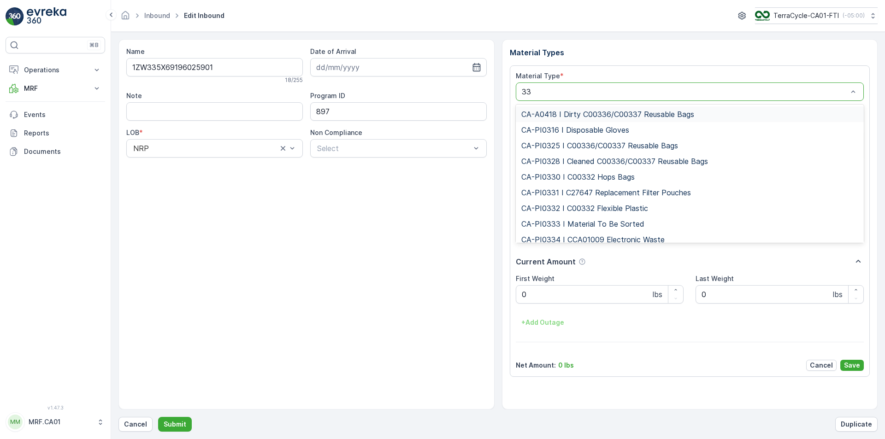
type input "333"
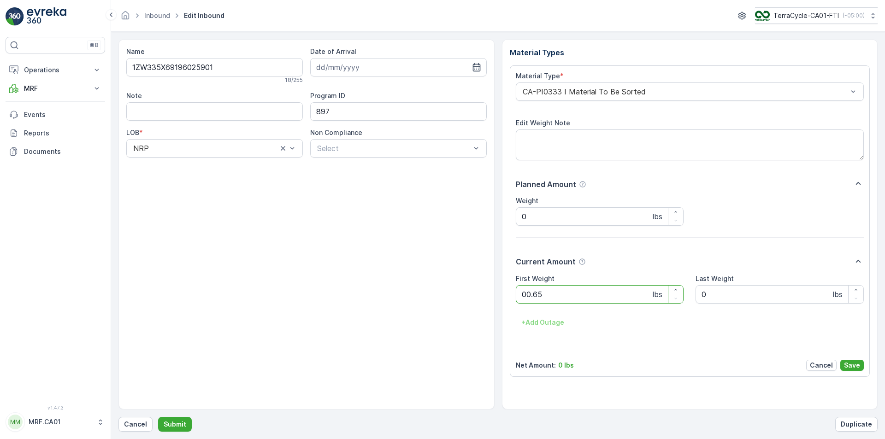
click at [158, 417] on button "Submit" at bounding box center [175, 424] width 34 height 15
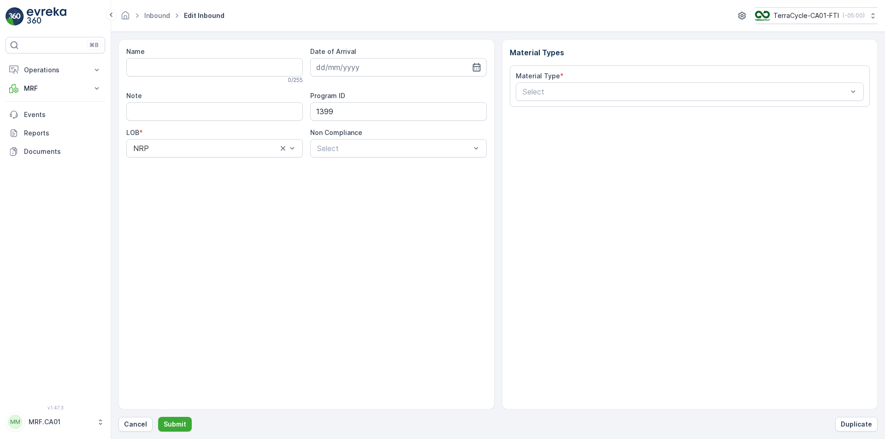
type input "1ZW335X69193853647"
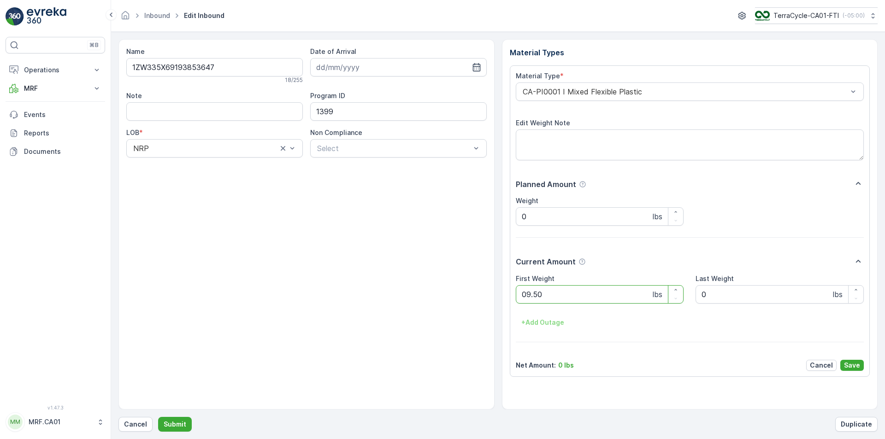
click at [158, 417] on button "Submit" at bounding box center [175, 424] width 34 height 15
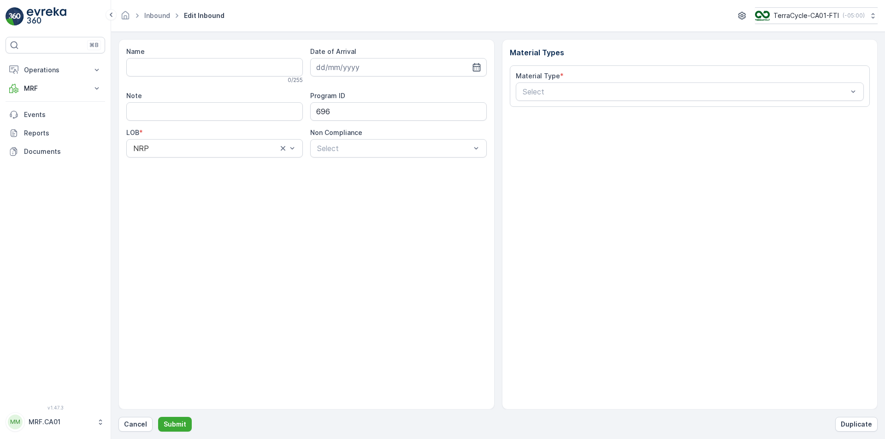
type input "1ZW335X69192415694"
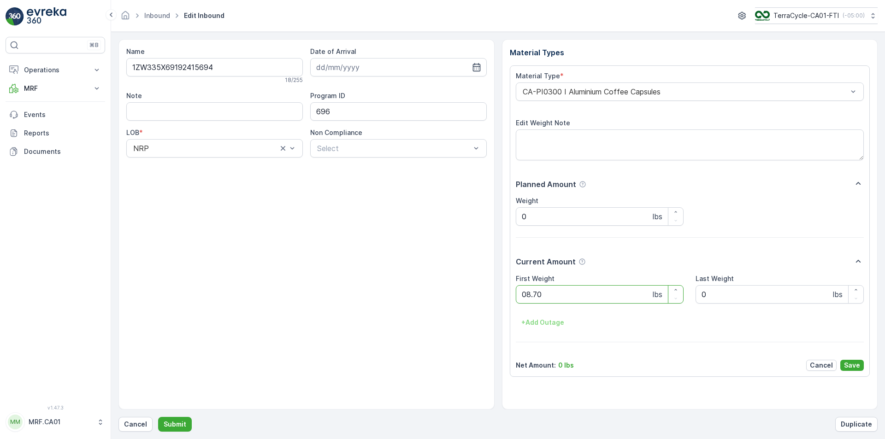
click at [158, 417] on button "Submit" at bounding box center [175, 424] width 34 height 15
click at [588, 88] on div at bounding box center [685, 92] width 327 height 8
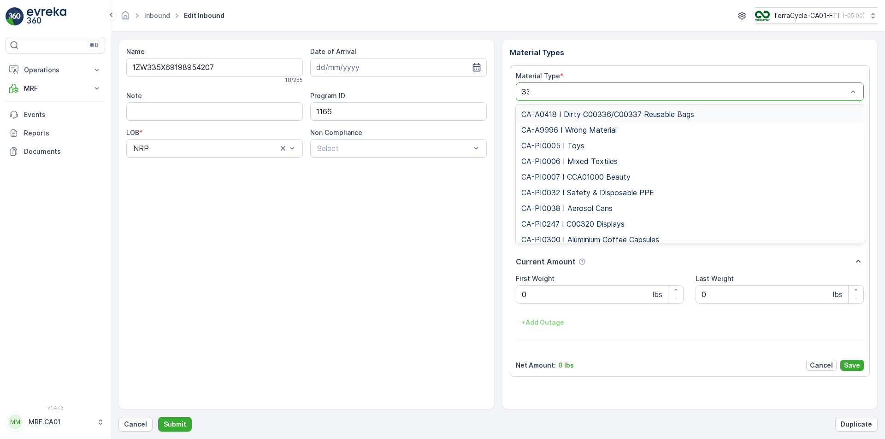
type input "333"
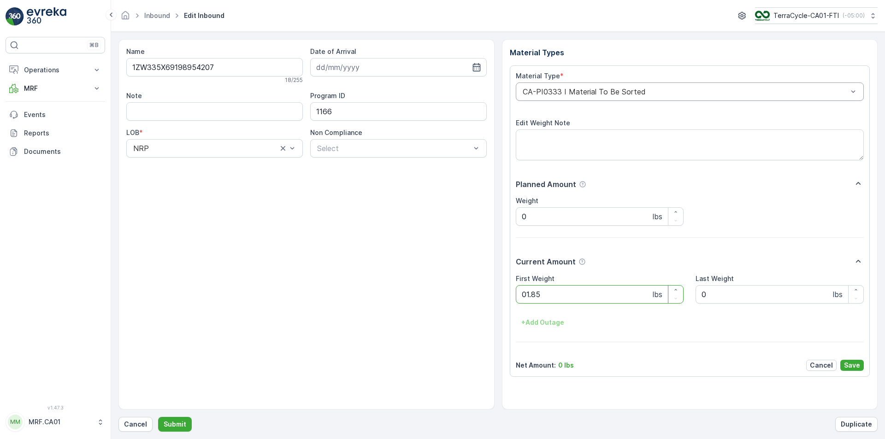
click at [158, 417] on button "Submit" at bounding box center [175, 424] width 34 height 15
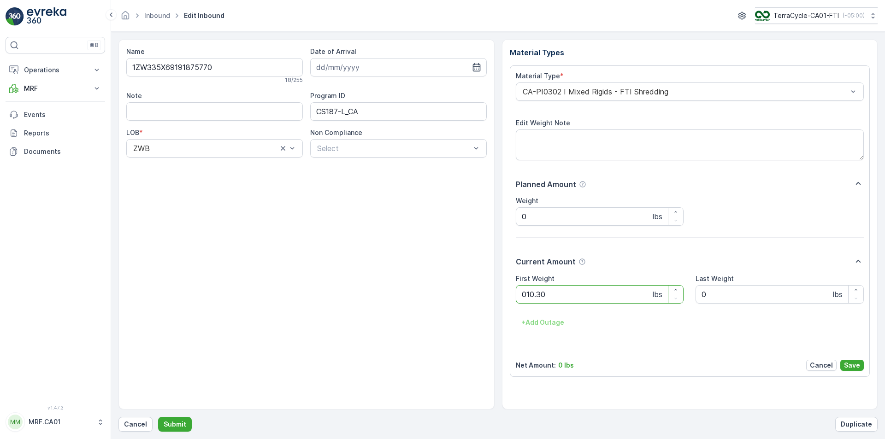
click at [158, 417] on button "Submit" at bounding box center [175, 424] width 34 height 15
click at [591, 86] on div "CA-PI0004 I Oral Care" at bounding box center [690, 92] width 349 height 18
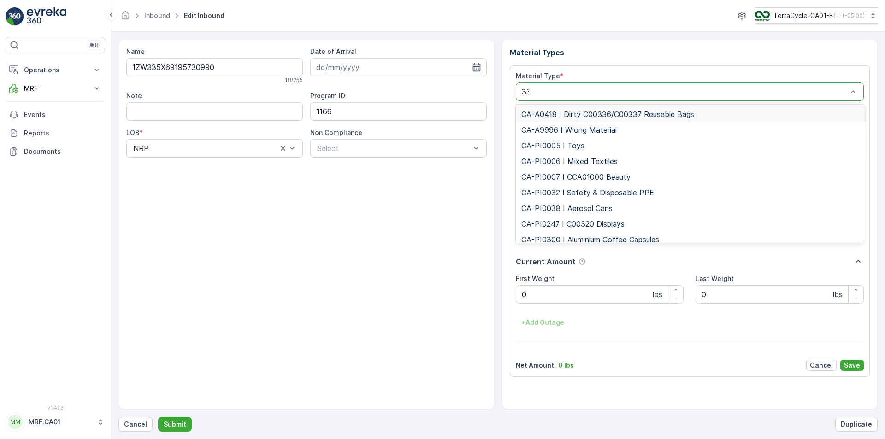
type input "333"
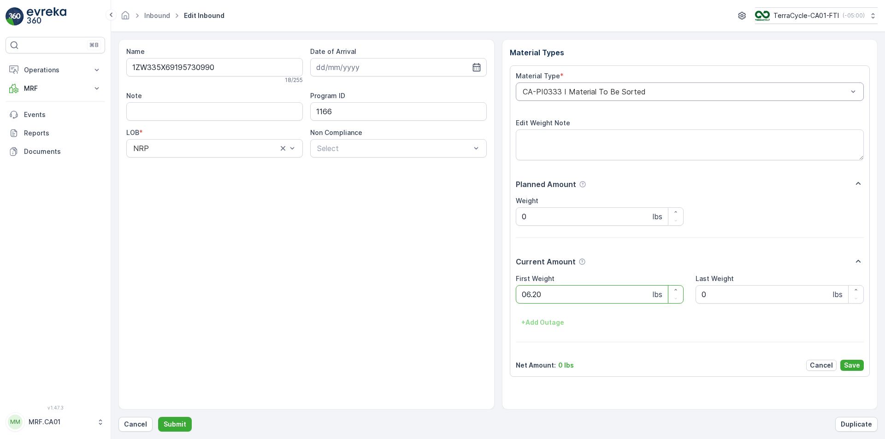
click at [158, 417] on button "Submit" at bounding box center [175, 424] width 34 height 15
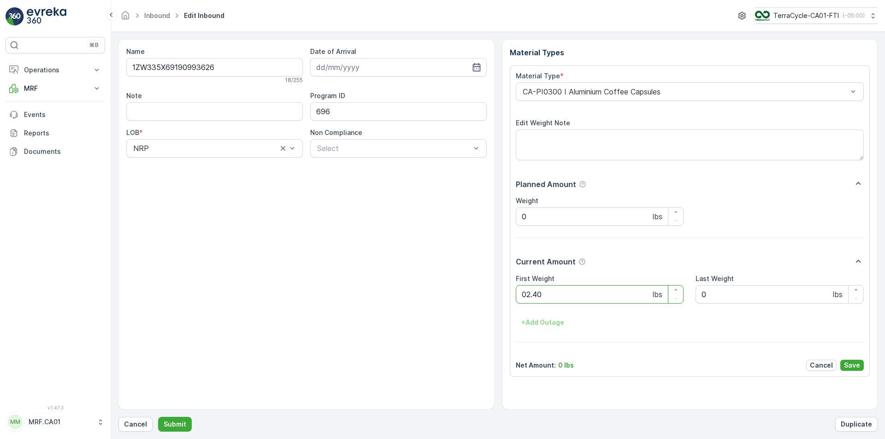
click at [158, 417] on button "Submit" at bounding box center [175, 424] width 34 height 15
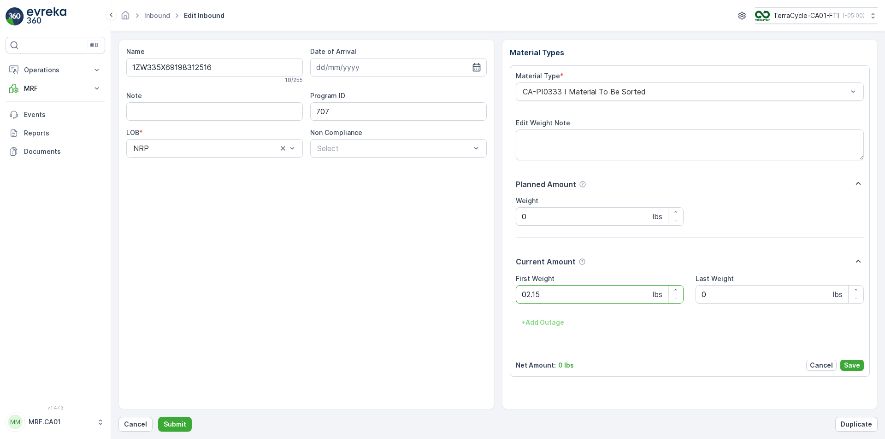
click at [158, 417] on button "Submit" at bounding box center [175, 424] width 34 height 15
type Weight "045"
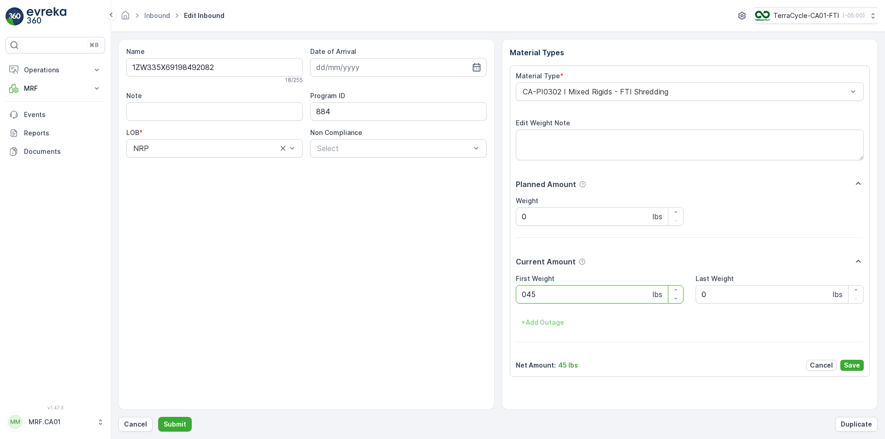
click at [158, 417] on button "Submit" at bounding box center [175, 424] width 34 height 15
type Weight "054"
click at [158, 417] on button "Submit" at bounding box center [175, 424] width 34 height 15
type Weight "022"
click at [158, 417] on button "Submit" at bounding box center [175, 424] width 34 height 15
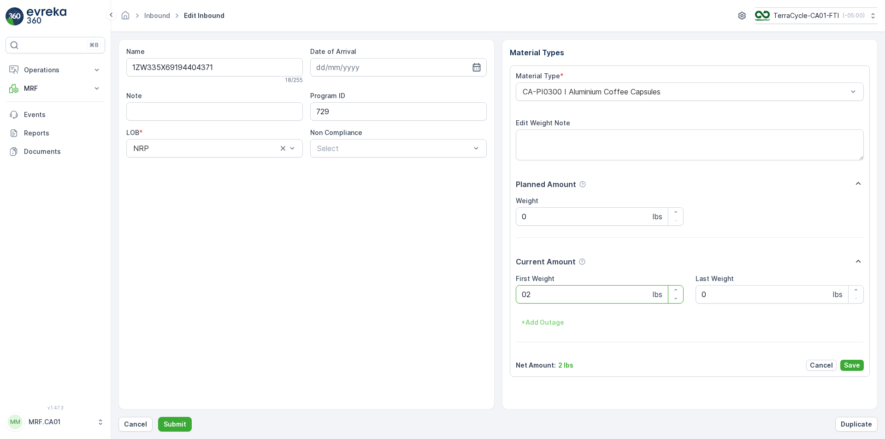
type Weight "024"
click at [158, 417] on button "Submit" at bounding box center [175, 424] width 34 height 15
type Weight "024"
click at [158, 417] on button "Submit" at bounding box center [175, 424] width 34 height 15
type Weight "032"
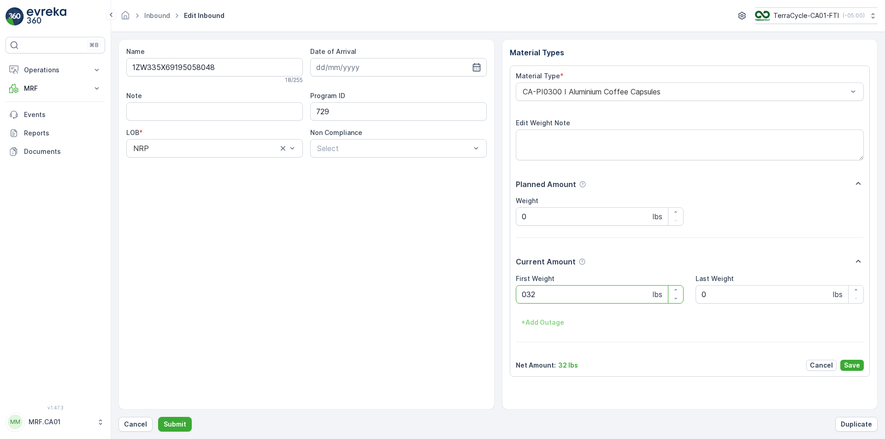
click at [158, 417] on button "Submit" at bounding box center [175, 424] width 34 height 15
type Weight "028"
click at [158, 417] on button "Submit" at bounding box center [175, 424] width 34 height 15
type Weight "029"
click at [158, 417] on button "Submit" at bounding box center [175, 424] width 34 height 15
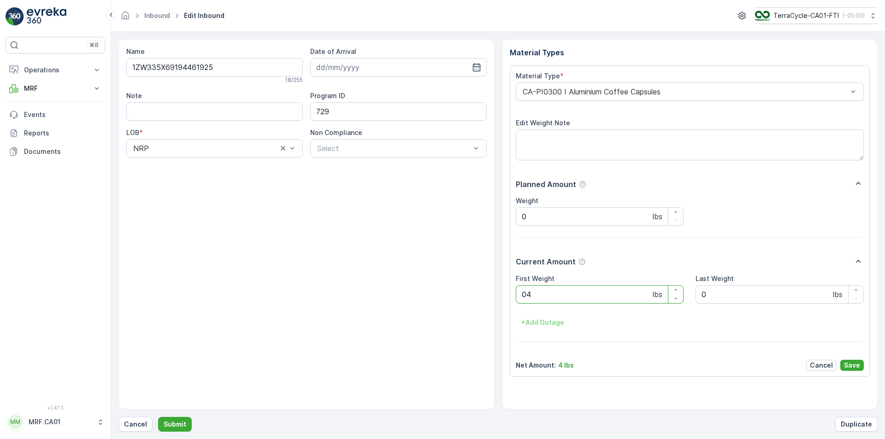
type Weight "044"
click at [158, 417] on button "Submit" at bounding box center [175, 424] width 34 height 15
type Weight "041"
click at [158, 417] on button "Submit" at bounding box center [175, 424] width 34 height 15
type Weight "030"
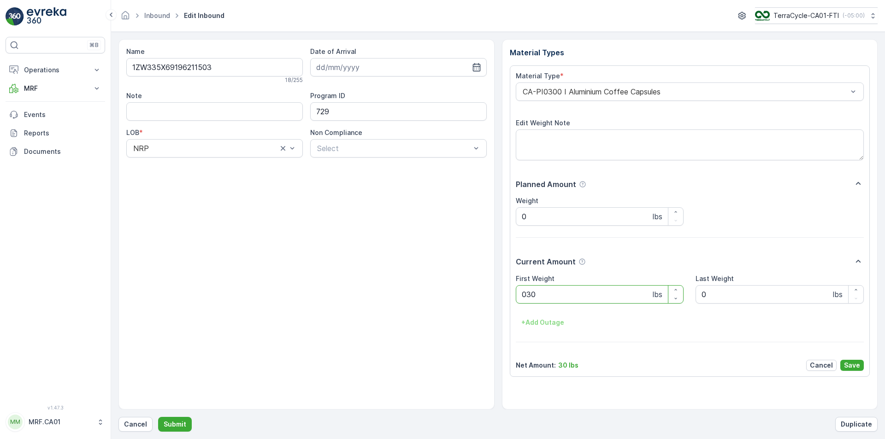
click at [158, 417] on button "Submit" at bounding box center [175, 424] width 34 height 15
type Weight "038"
click at [158, 417] on button "Submit" at bounding box center [175, 424] width 34 height 15
type Weight "031"
click at [158, 417] on button "Submit" at bounding box center [175, 424] width 34 height 15
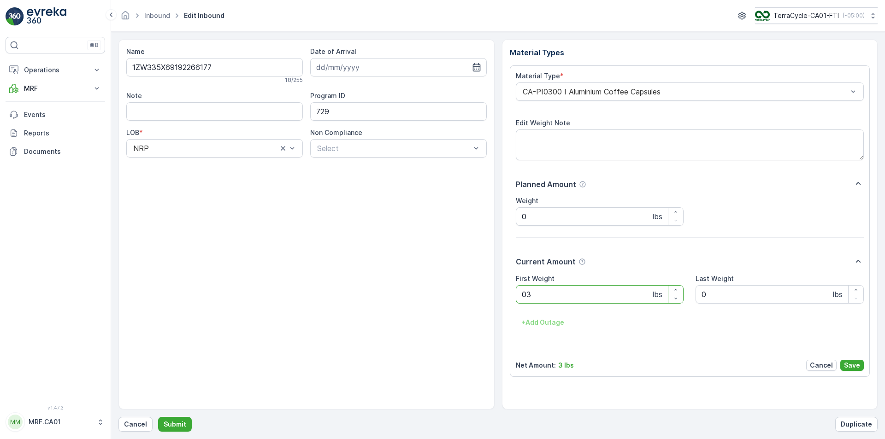
type Weight "037"
click at [158, 417] on button "Submit" at bounding box center [175, 424] width 34 height 15
type Weight "037"
click at [158, 417] on button "Submit" at bounding box center [175, 424] width 34 height 15
type Weight "038"
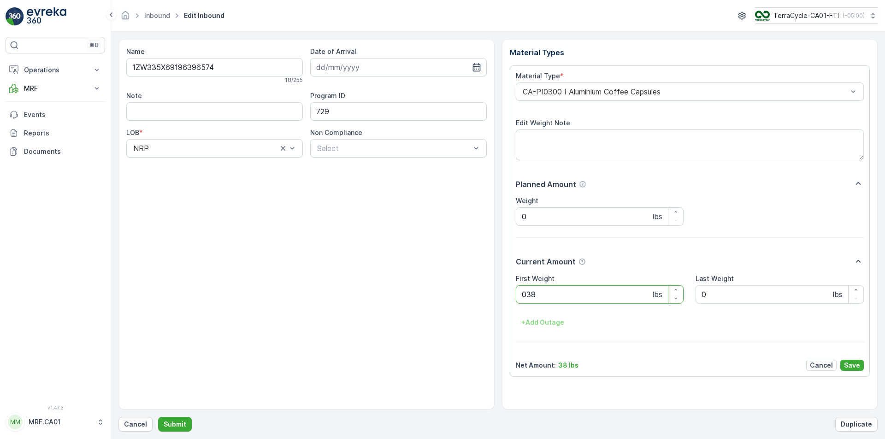
click at [158, 417] on button "Submit" at bounding box center [175, 424] width 34 height 15
type Weight "038"
click at [158, 417] on button "Submit" at bounding box center [175, 424] width 34 height 15
type Weight "033"
click at [158, 417] on button "Submit" at bounding box center [175, 424] width 34 height 15
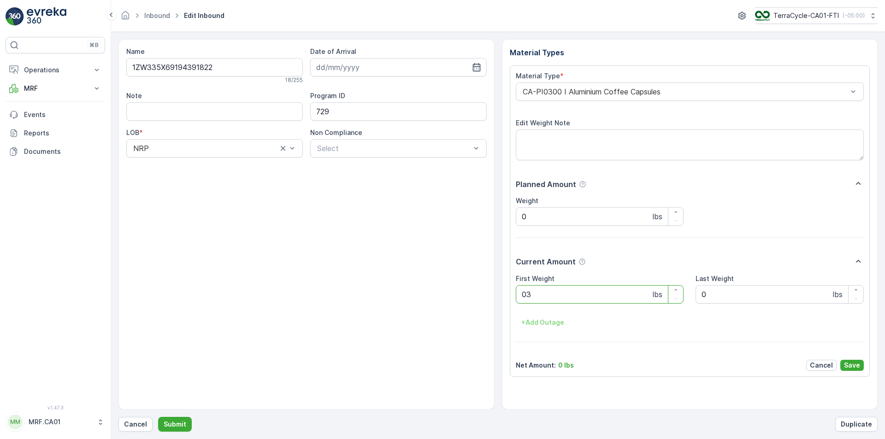
type Weight "032"
click at [158, 417] on button "Submit" at bounding box center [175, 424] width 34 height 15
type Weight "033"
click at [158, 417] on button "Submit" at bounding box center [175, 424] width 34 height 15
type Weight "030"
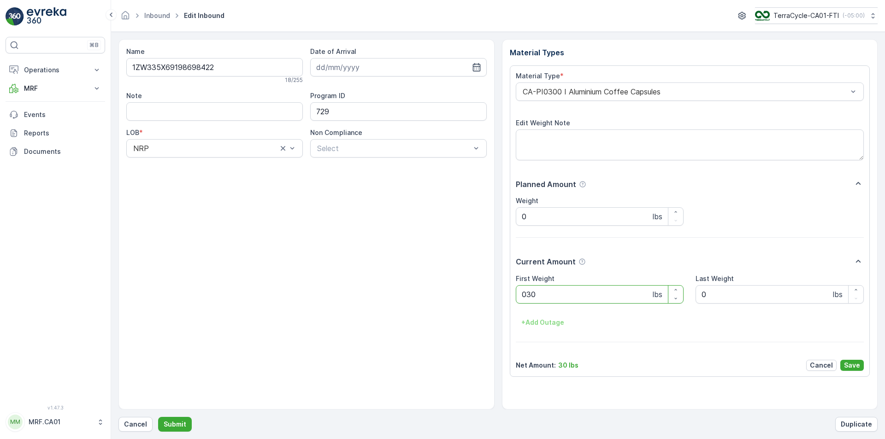
click at [158, 417] on button "Submit" at bounding box center [175, 424] width 34 height 15
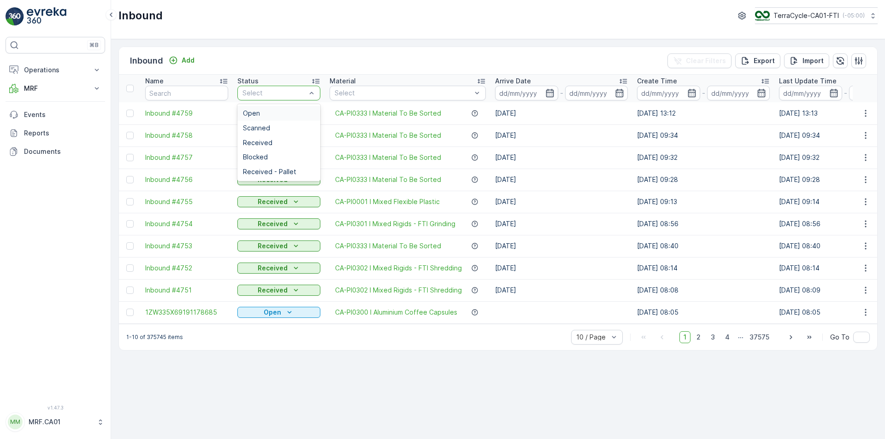
click at [289, 88] on div "Select" at bounding box center [278, 93] width 83 height 15
click at [267, 131] on span "Scanned" at bounding box center [256, 127] width 27 height 7
